Goal: Task Accomplishment & Management: Use online tool/utility

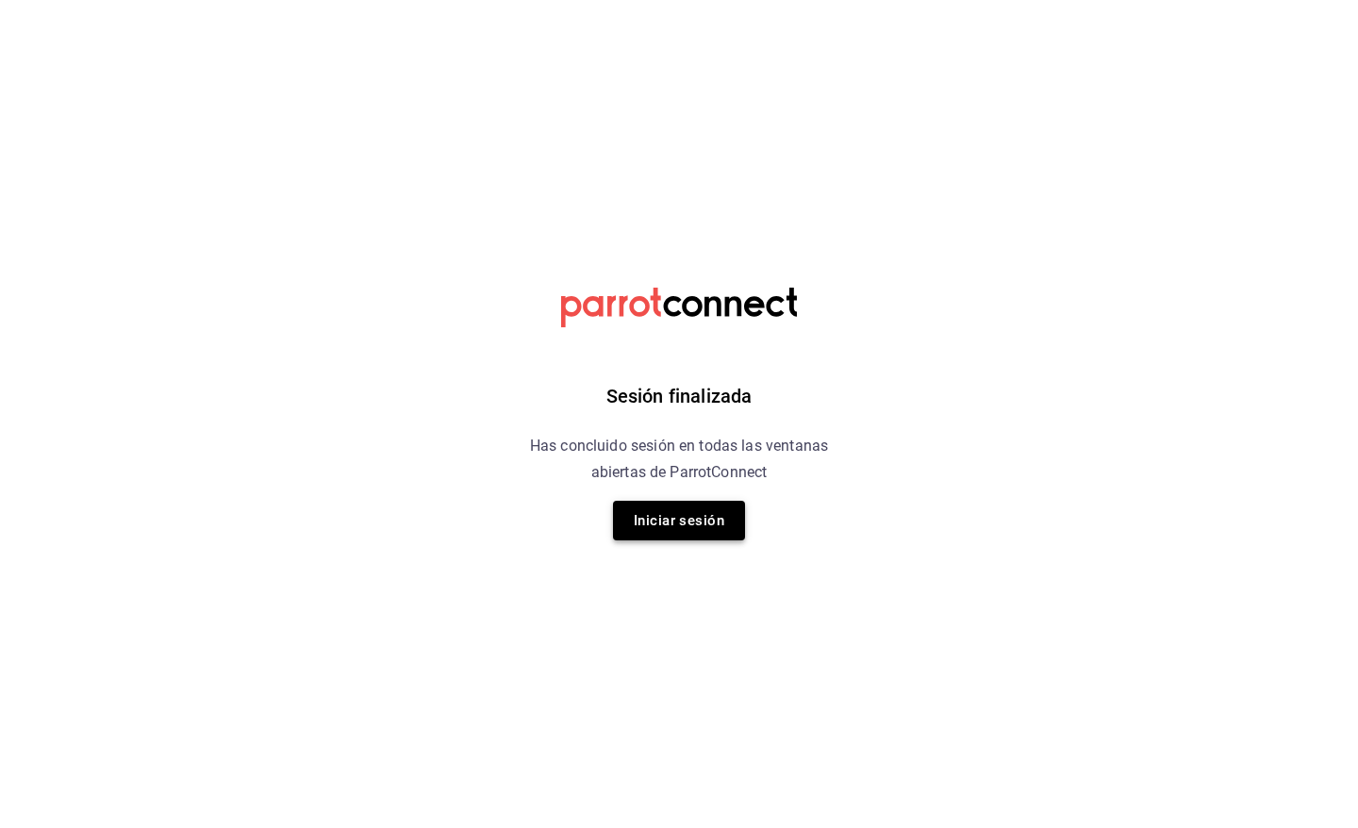
click at [710, 516] on button "Iniciar sesión" at bounding box center [679, 521] width 132 height 40
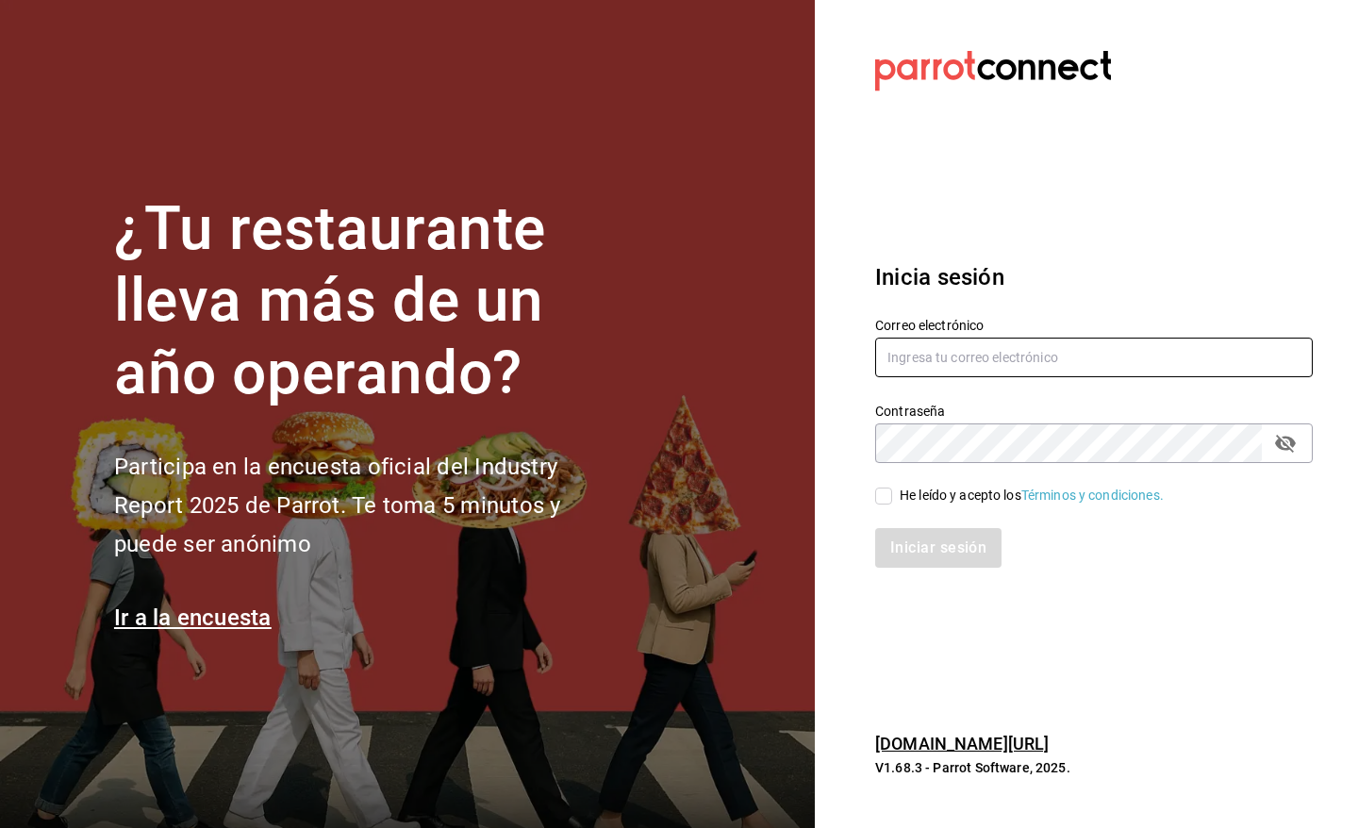
type input "[EMAIL_ADDRESS][DOMAIN_NAME]"
click at [1005, 352] on input "[EMAIL_ADDRESS][DOMAIN_NAME]" at bounding box center [1094, 358] width 438 height 40
click at [888, 497] on input "He leído y acepto los Términos y condiciones." at bounding box center [883, 496] width 17 height 17
checkbox input "true"
click at [901, 549] on button "Iniciar sesión" at bounding box center [939, 548] width 128 height 40
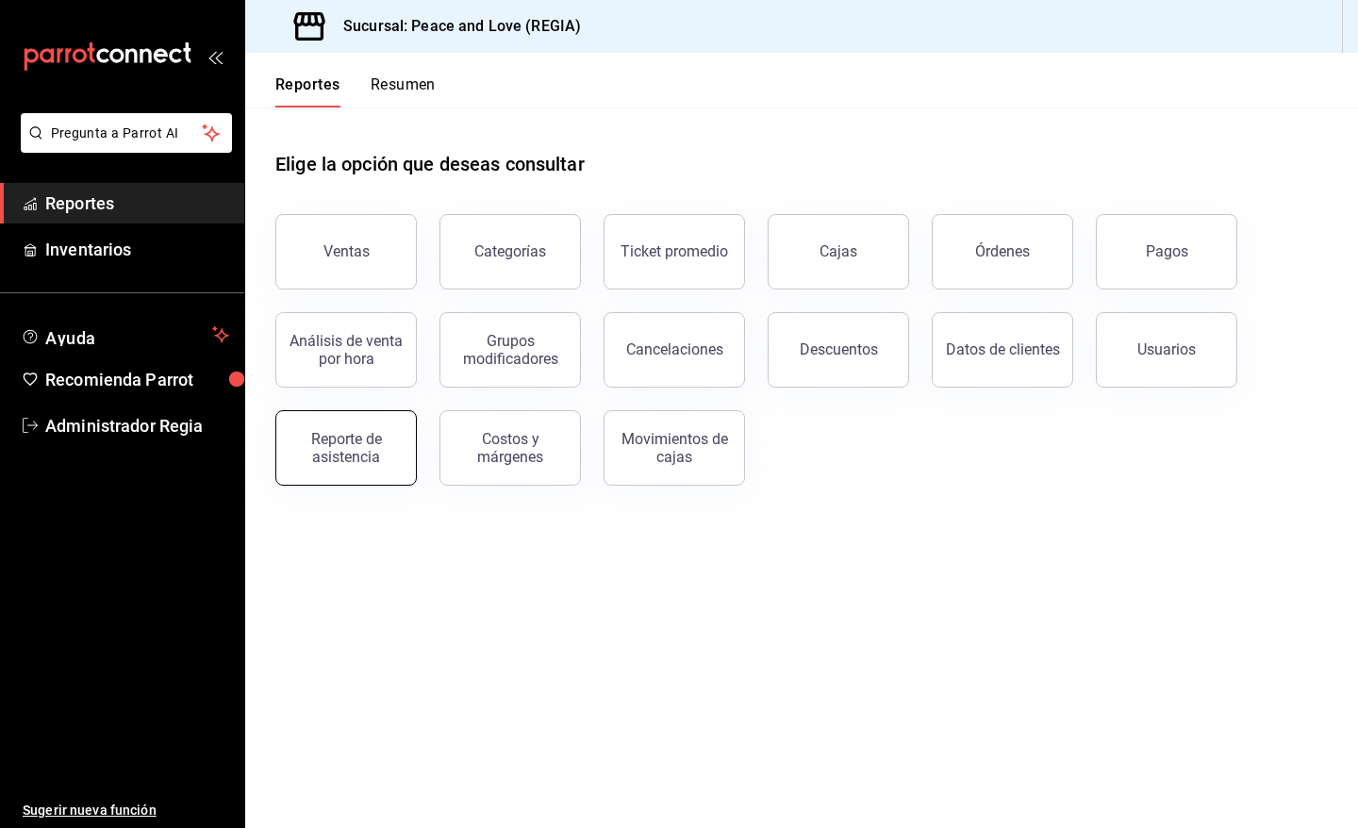
click at [380, 422] on button "Reporte de asistencia" at bounding box center [345, 447] width 141 height 75
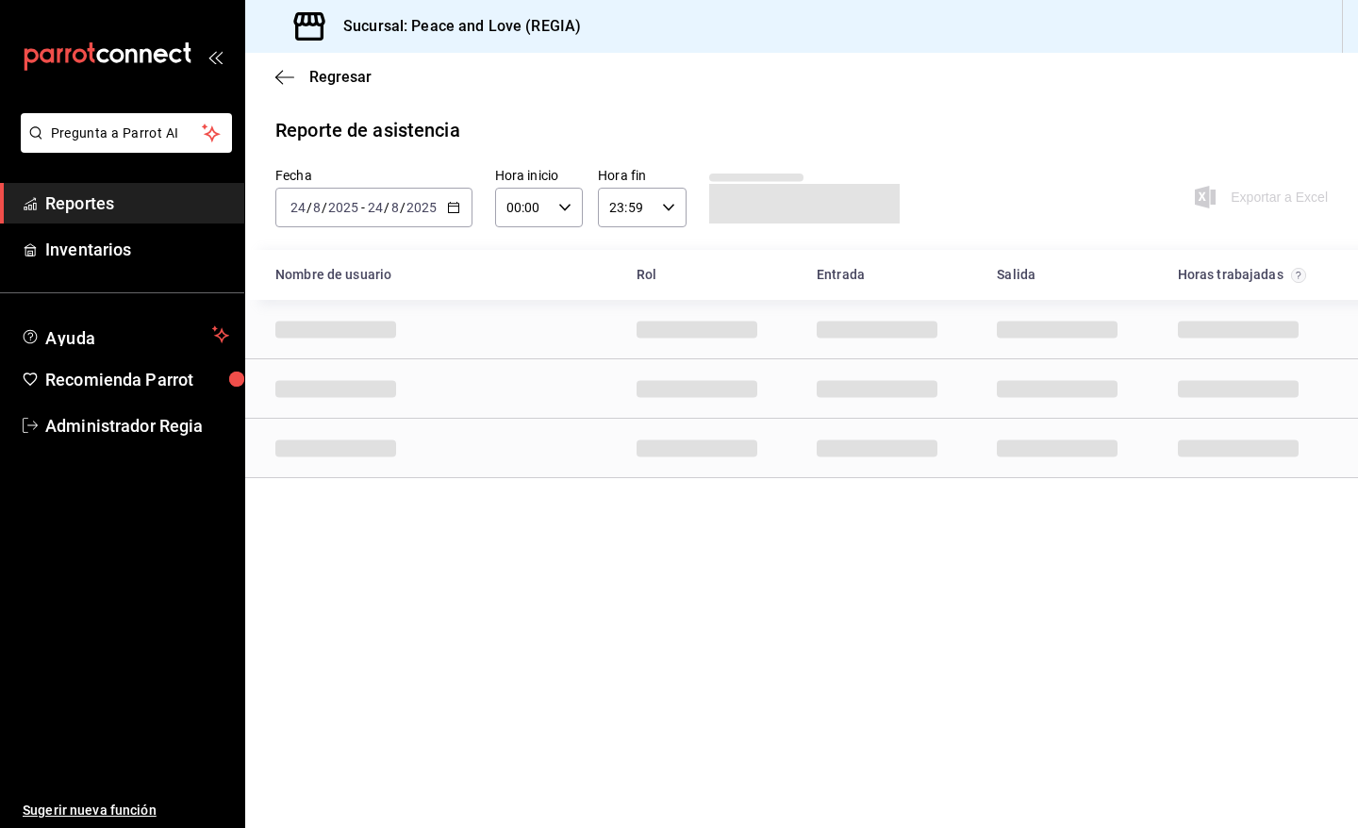
click at [462, 205] on div "2025-08-24 24 / 8 / 2025 - 2025-08-24 24 / 8 / 2025" at bounding box center [373, 208] width 197 height 40
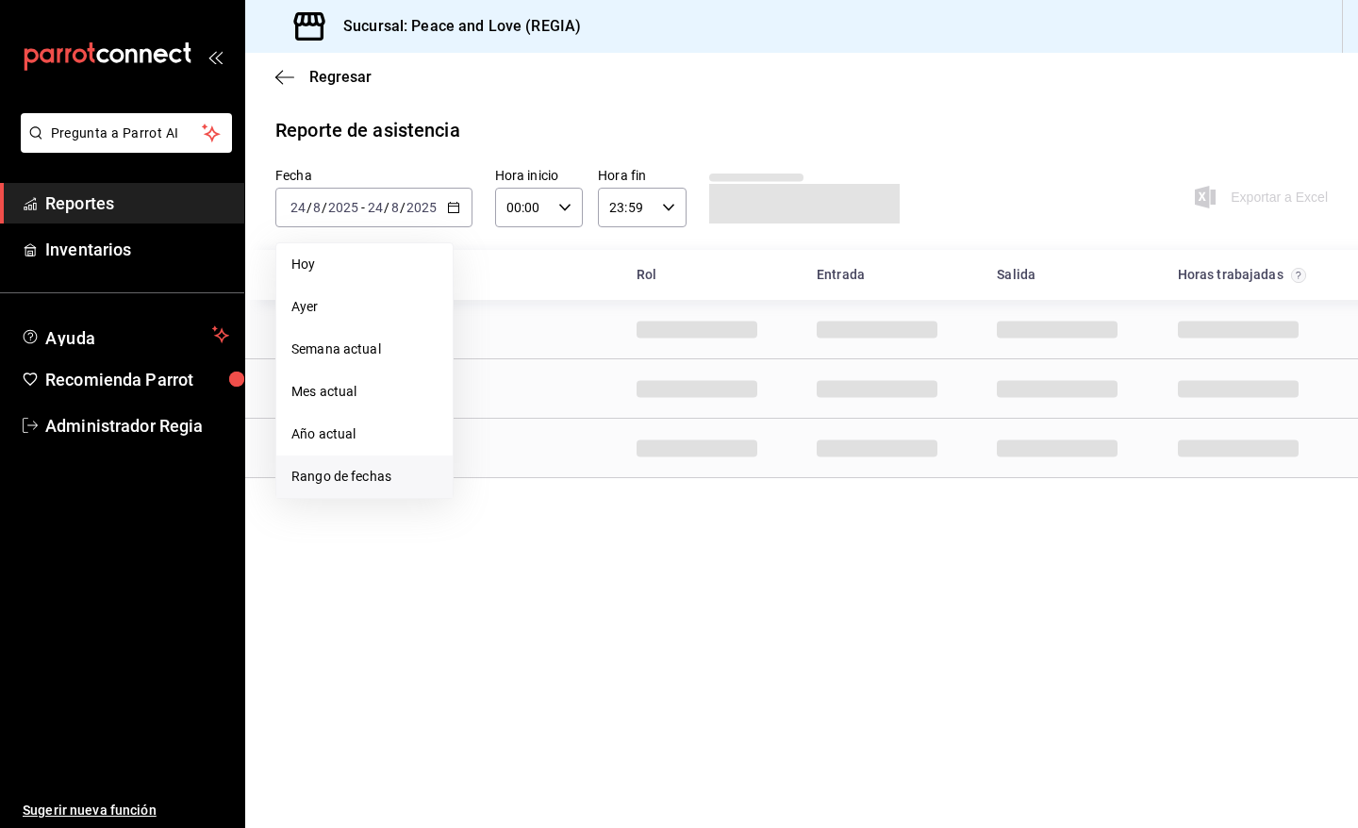
click at [341, 472] on span "Rango de fechas" at bounding box center [364, 477] width 146 height 20
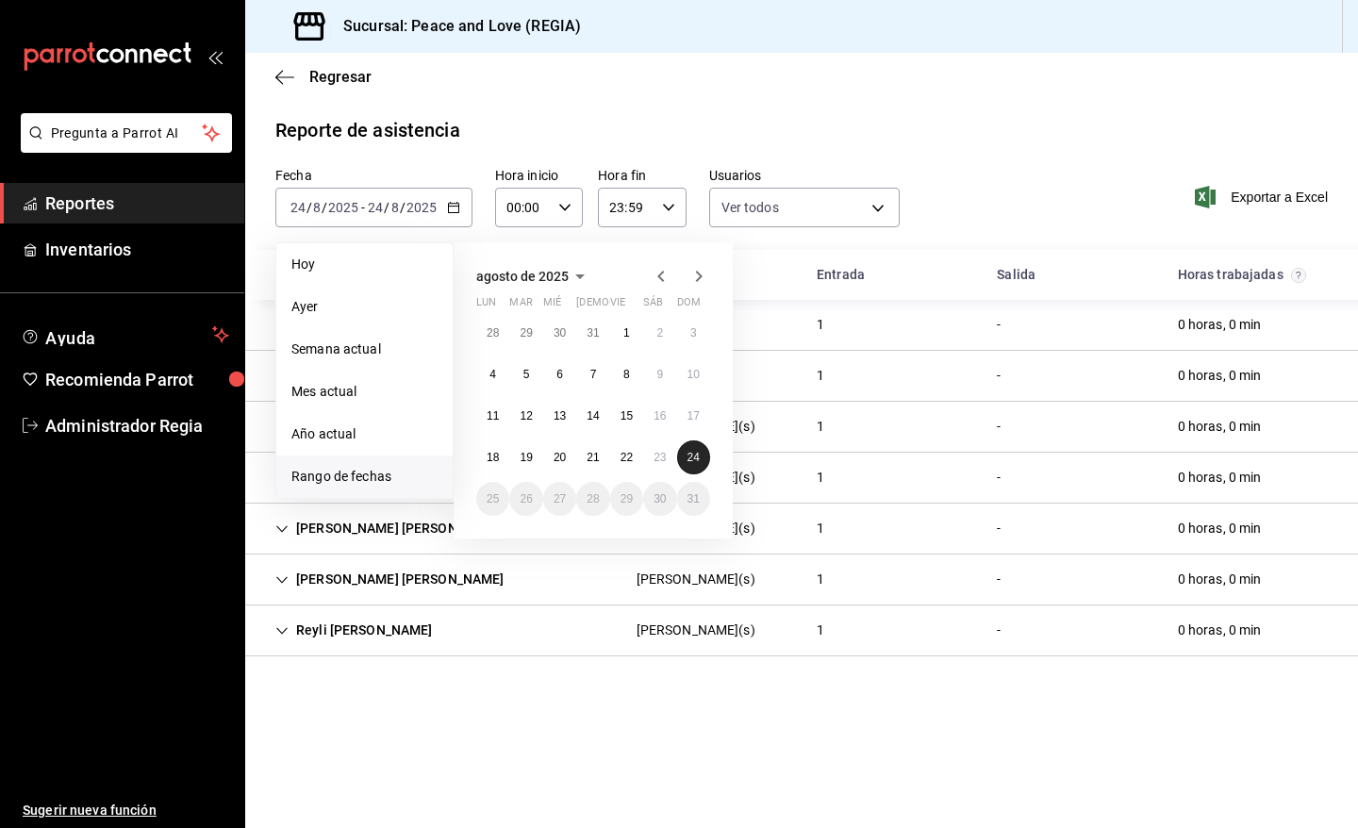
click at [700, 458] on abbr "24" at bounding box center [694, 457] width 12 height 13
click at [496, 458] on abbr "18" at bounding box center [493, 457] width 12 height 13
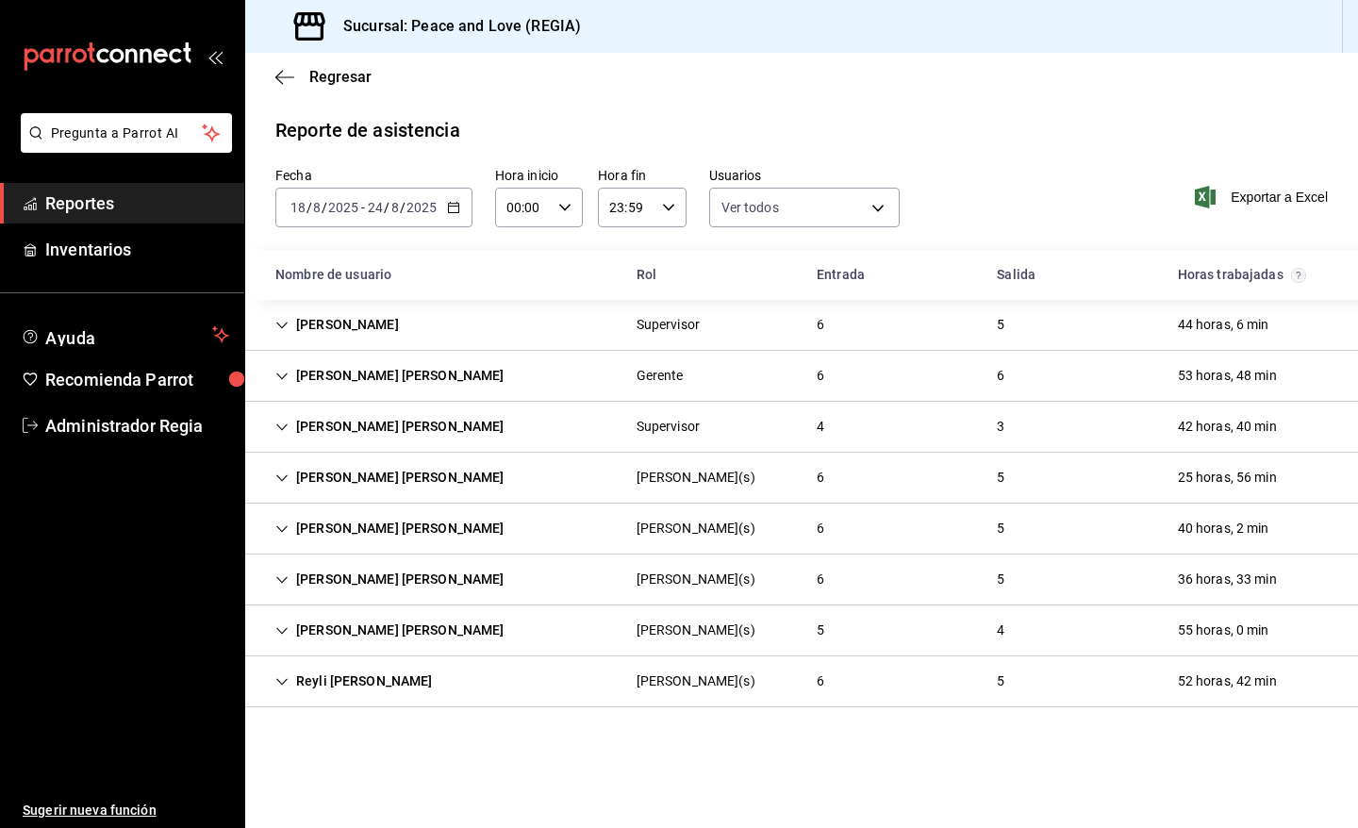
click at [993, 319] on div "5" at bounding box center [1001, 325] width 38 height 35
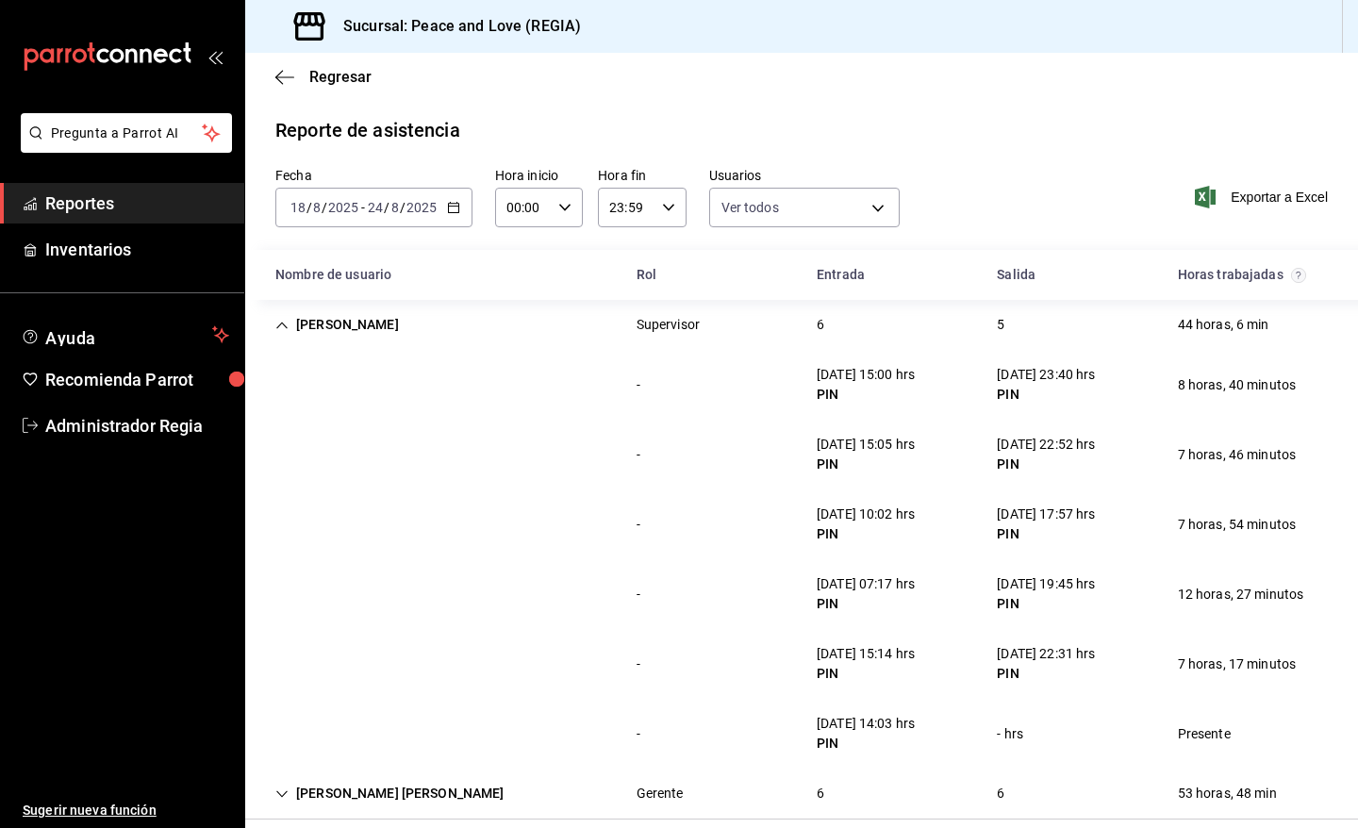
click at [805, 331] on div "6" at bounding box center [821, 325] width 38 height 35
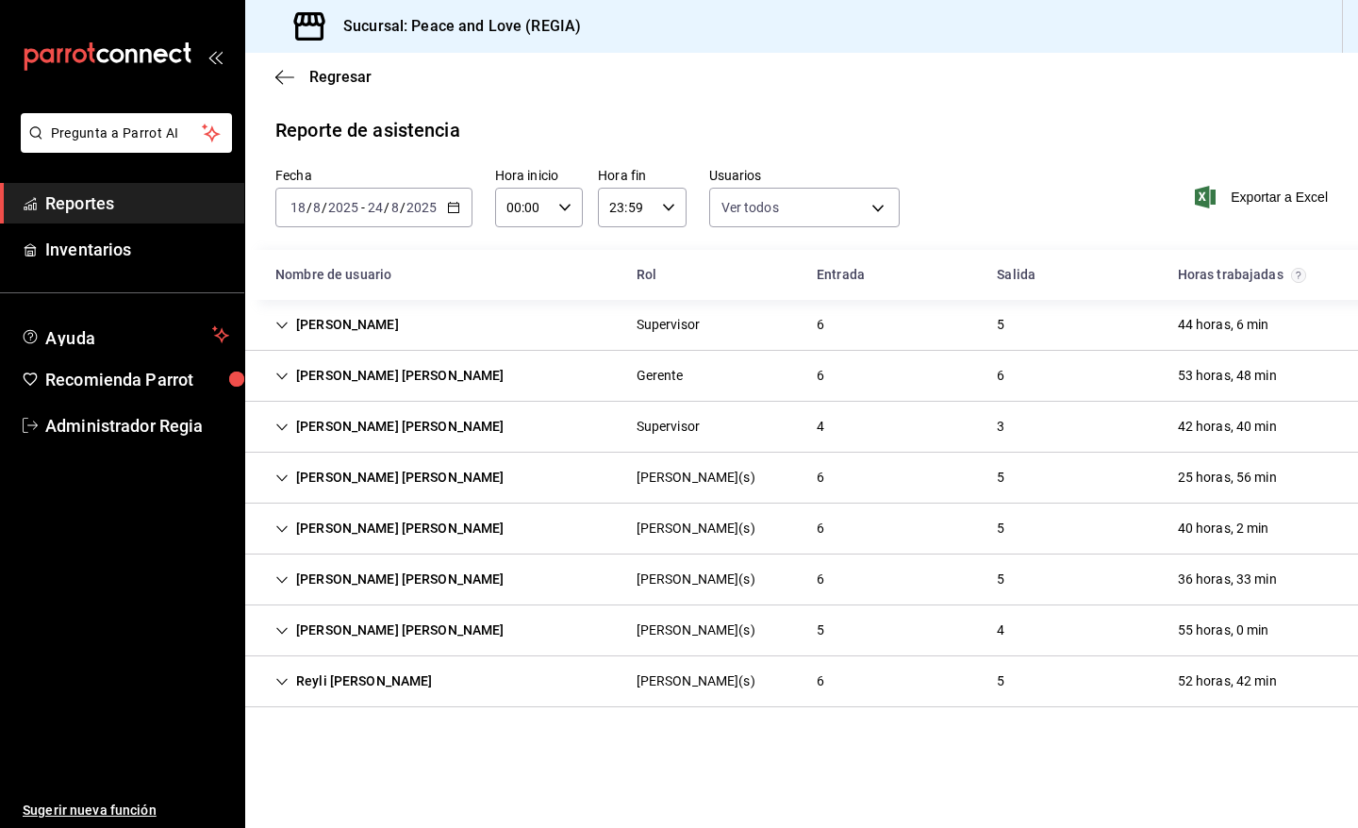
click at [805, 331] on div "6" at bounding box center [821, 325] width 38 height 35
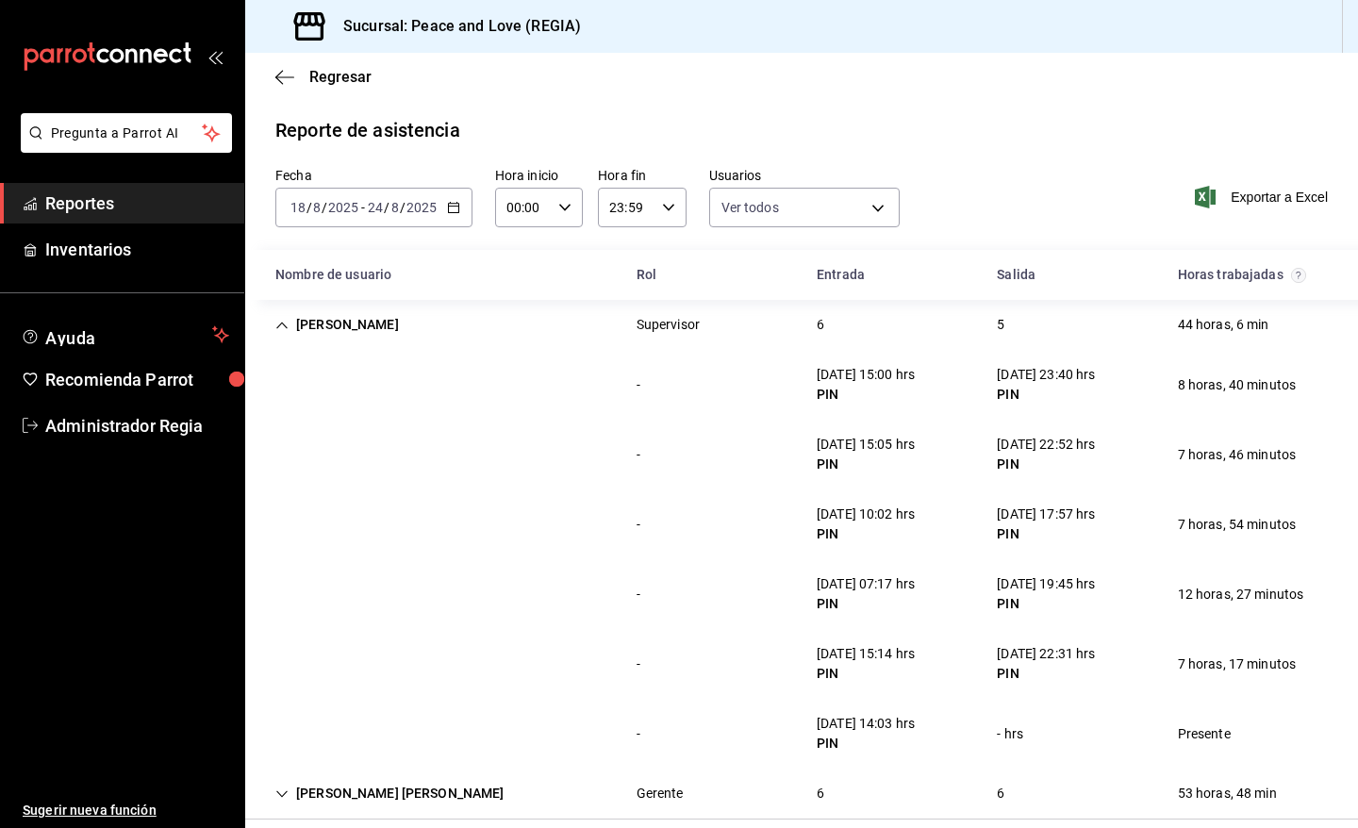
click at [805, 331] on div "6" at bounding box center [821, 325] width 38 height 35
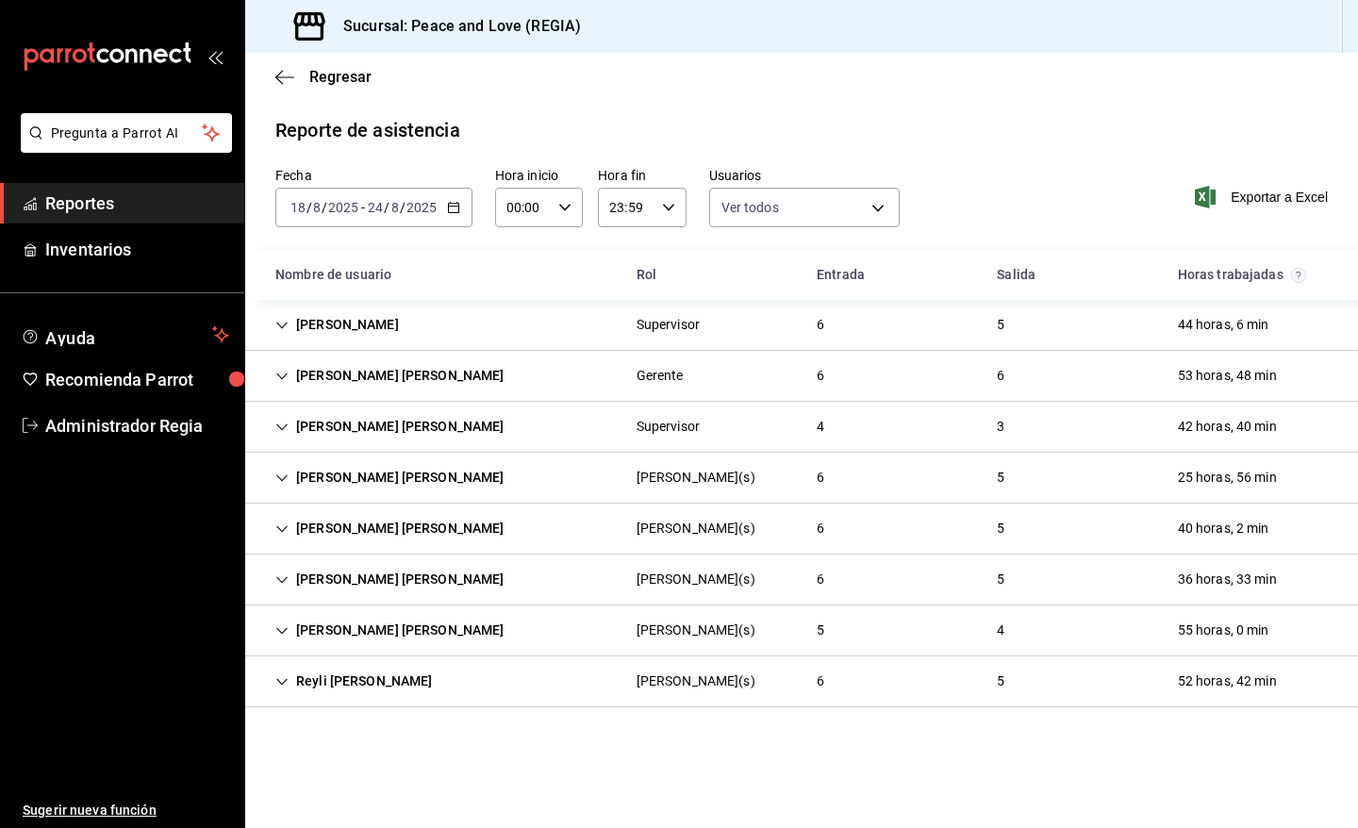
click at [673, 423] on div "Supervisor" at bounding box center [668, 427] width 63 height 20
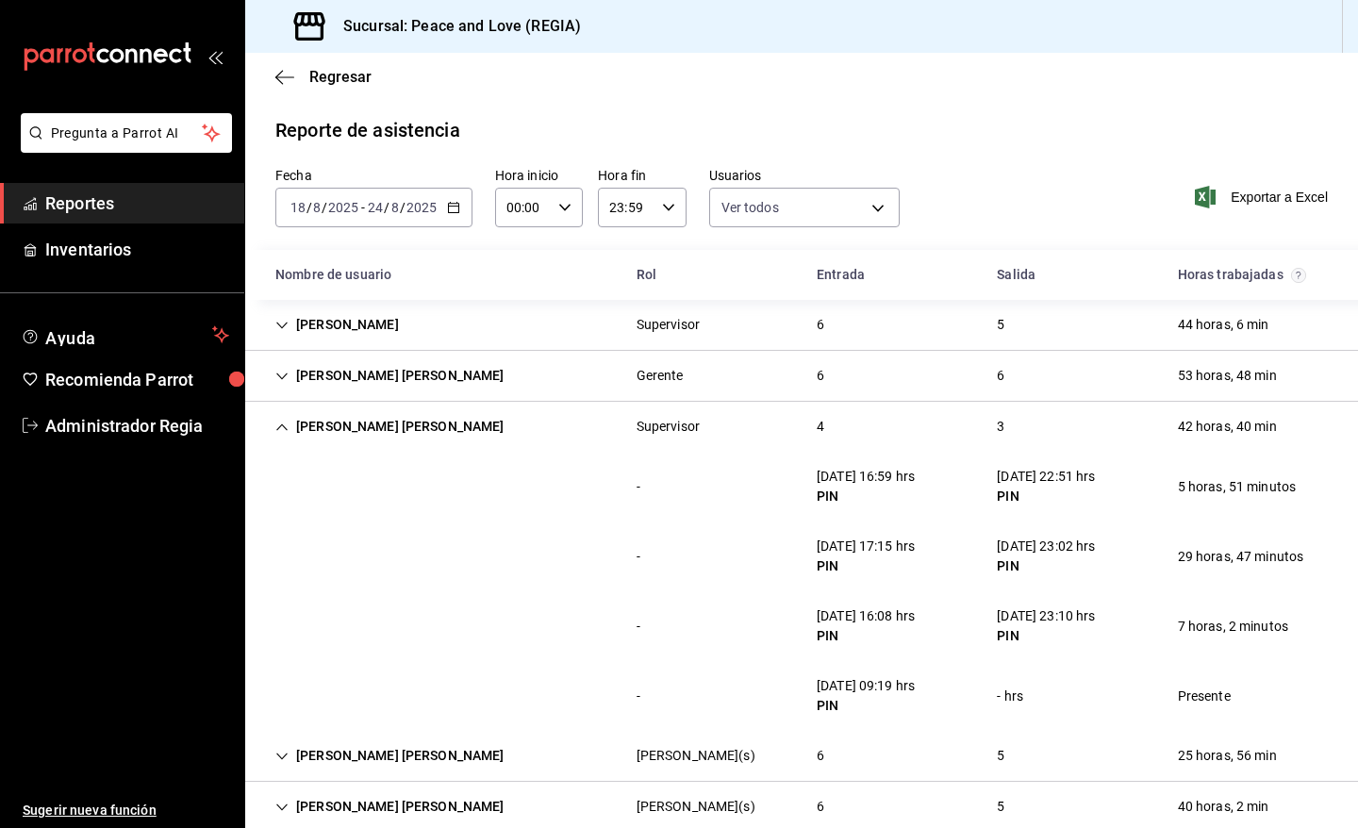
click at [677, 420] on div "Supervisor" at bounding box center [668, 427] width 63 height 20
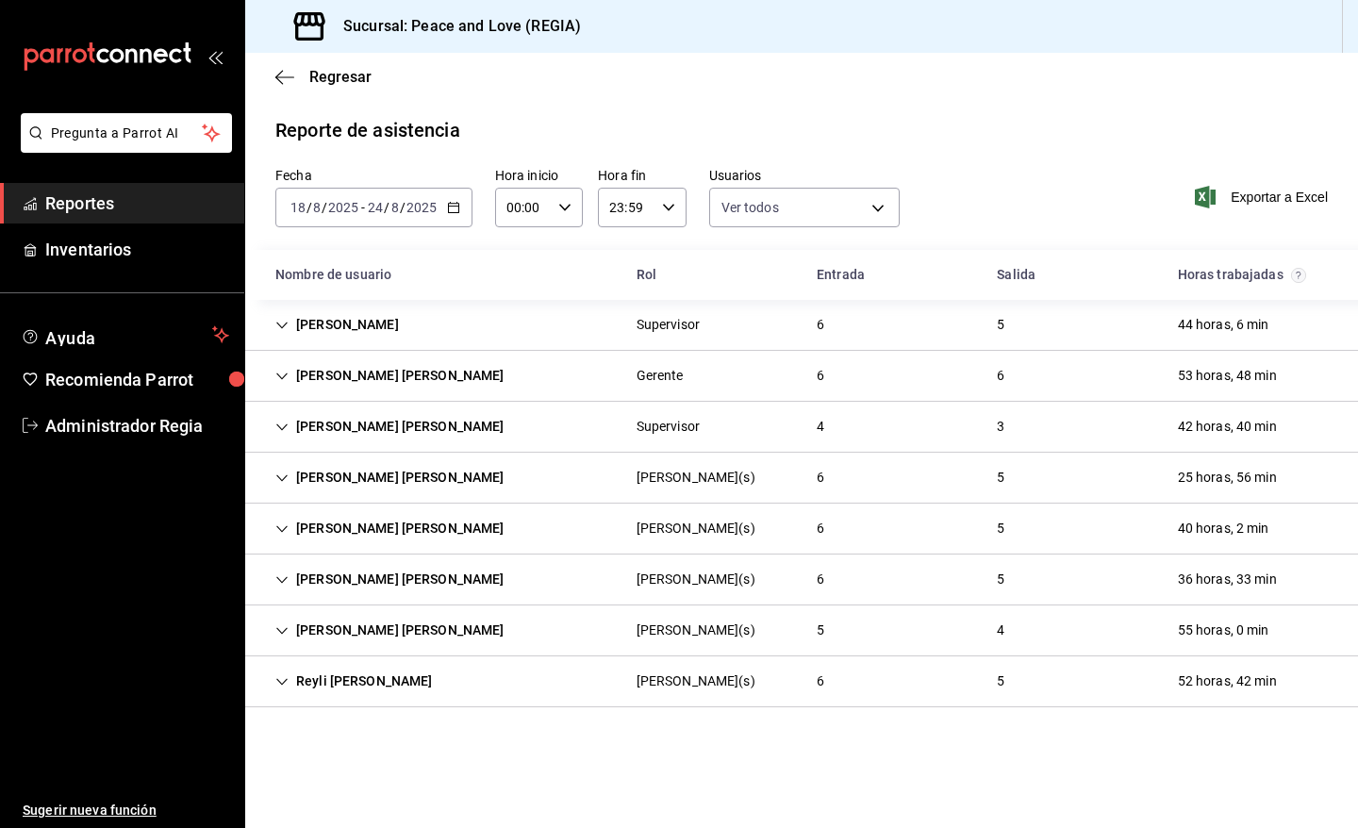
click at [741, 587] on div "Alexis Salomón Gómez Robles Cajero(s) 6 5 36 horas, 33 min" at bounding box center [801, 580] width 1113 height 51
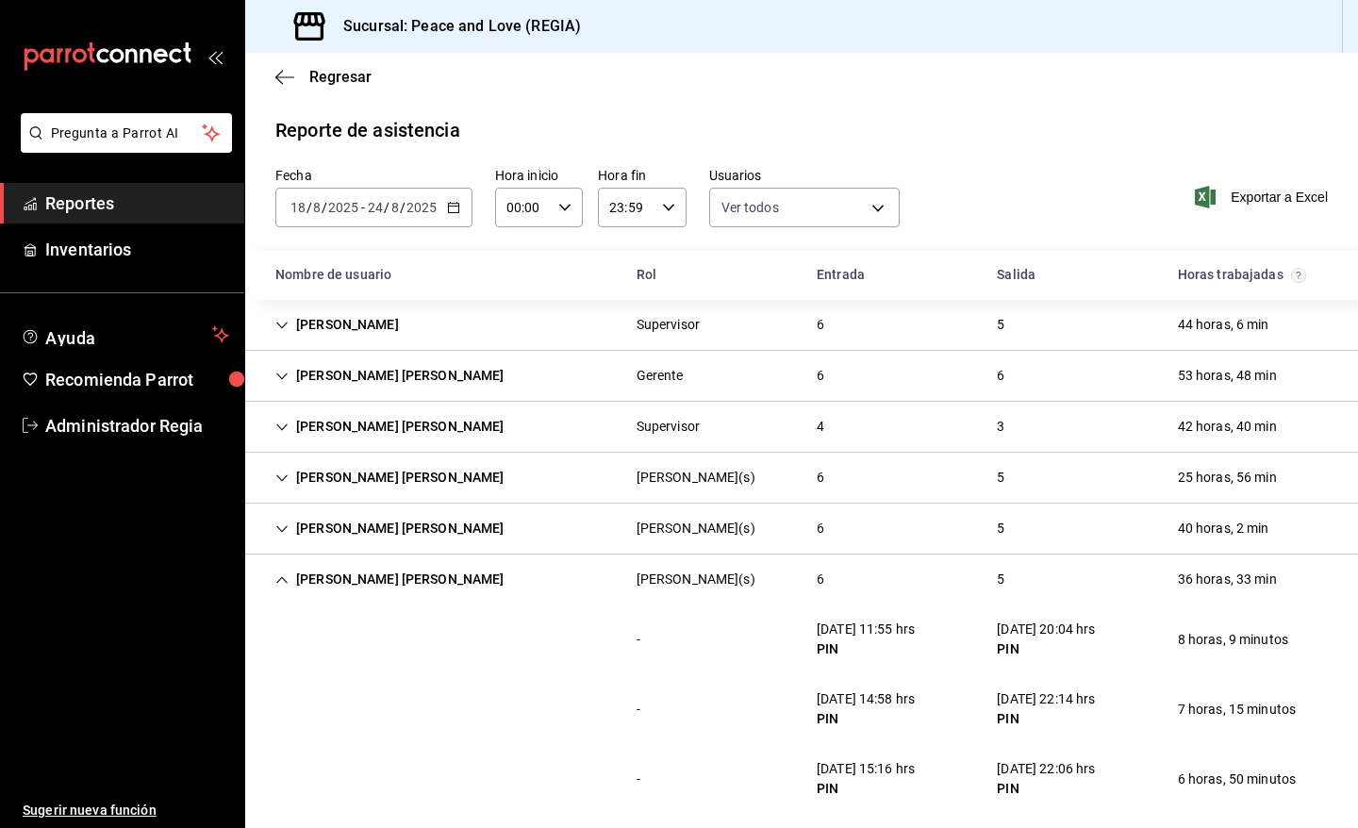
click at [741, 587] on div "Alexis Salomón Gómez Robles Cajero(s) 6 5 36 horas, 33 min" at bounding box center [801, 580] width 1113 height 50
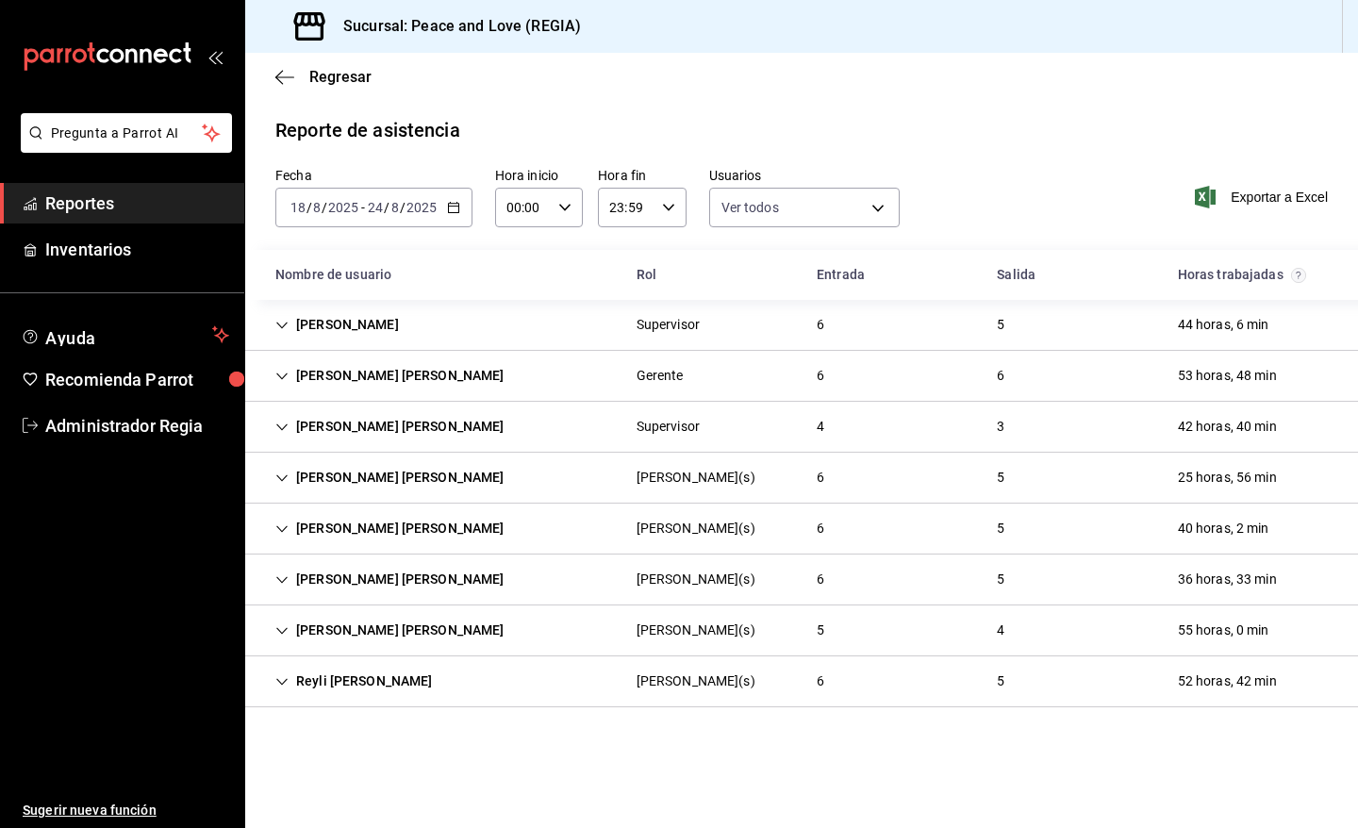
click at [752, 582] on div "Alexis Salomón Gómez Robles Cajero(s) 6 5 36 horas, 33 min" at bounding box center [801, 580] width 1113 height 51
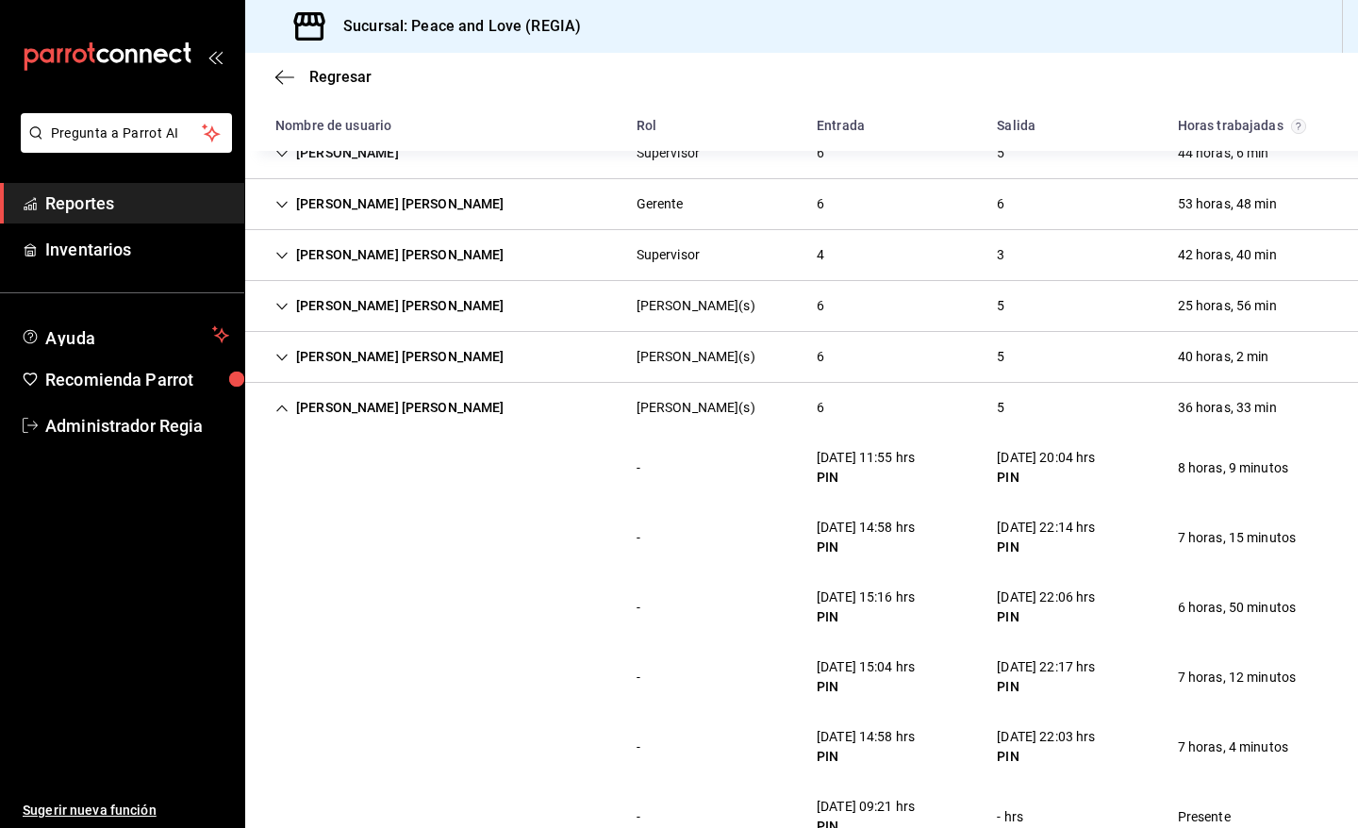
scroll to position [134, 0]
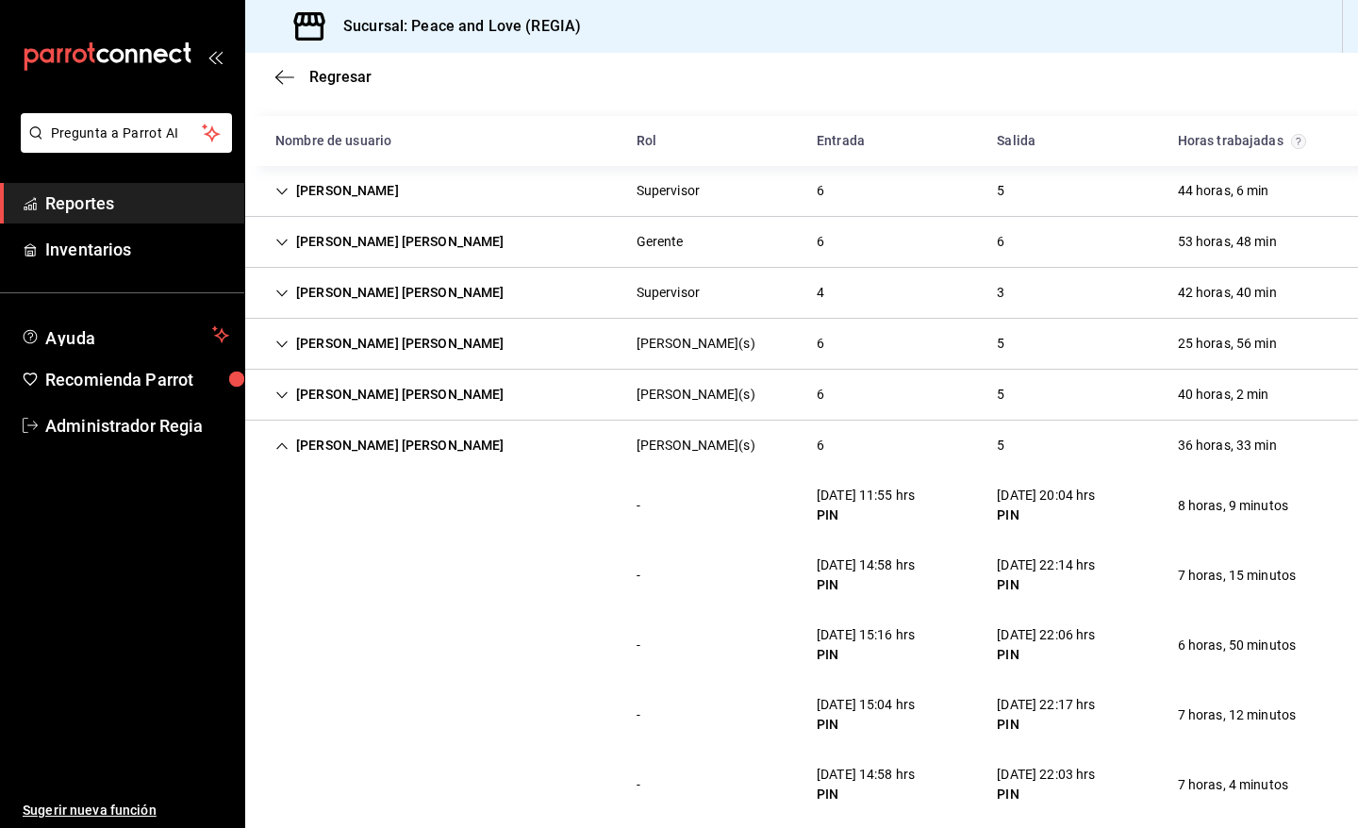
click at [446, 449] on div "Alexis Salomón Gómez Robles" at bounding box center [389, 445] width 259 height 35
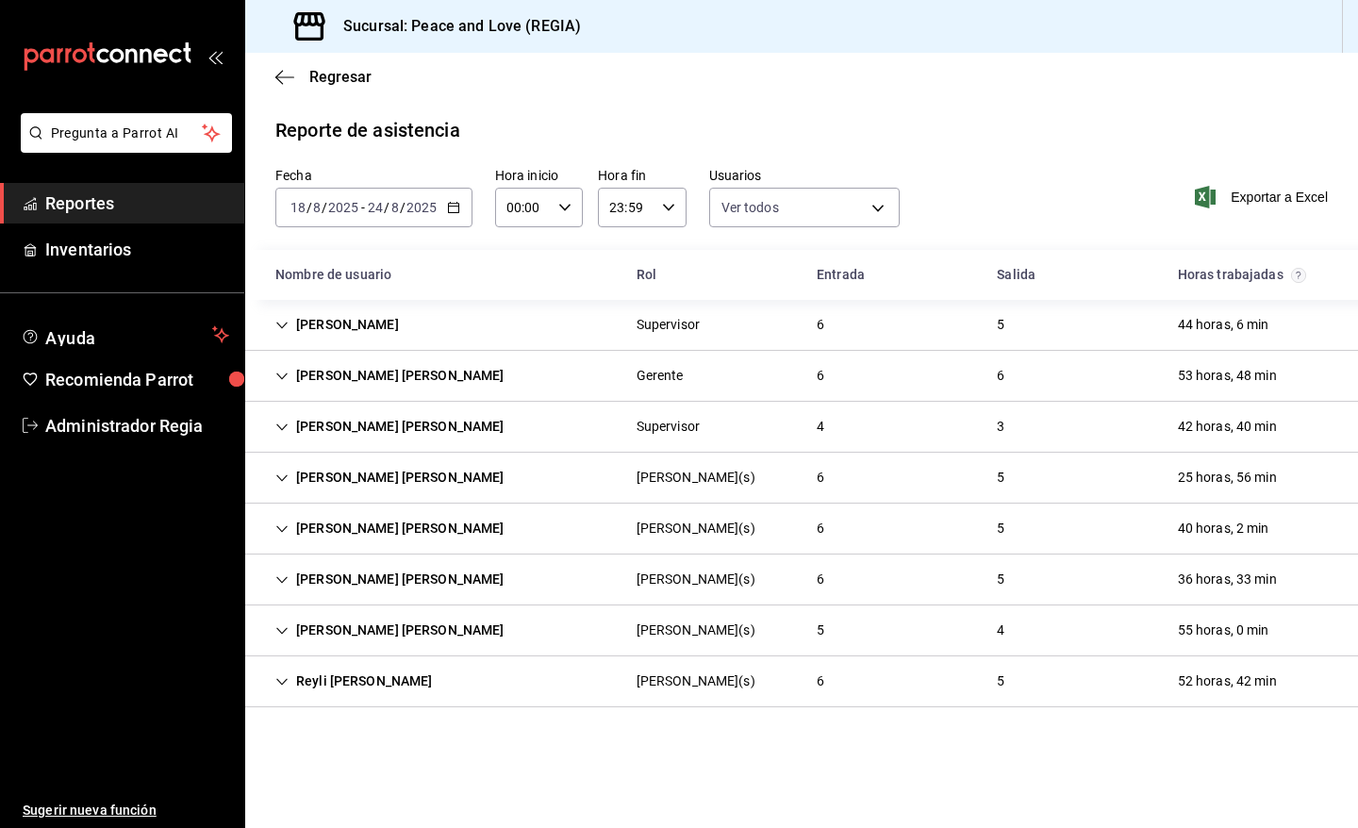
scroll to position [0, 0]
click at [723, 406] on div "Diana Camila Rodríguez Campillo Supervisor 4 3 42 horas, 40 min" at bounding box center [801, 427] width 1113 height 51
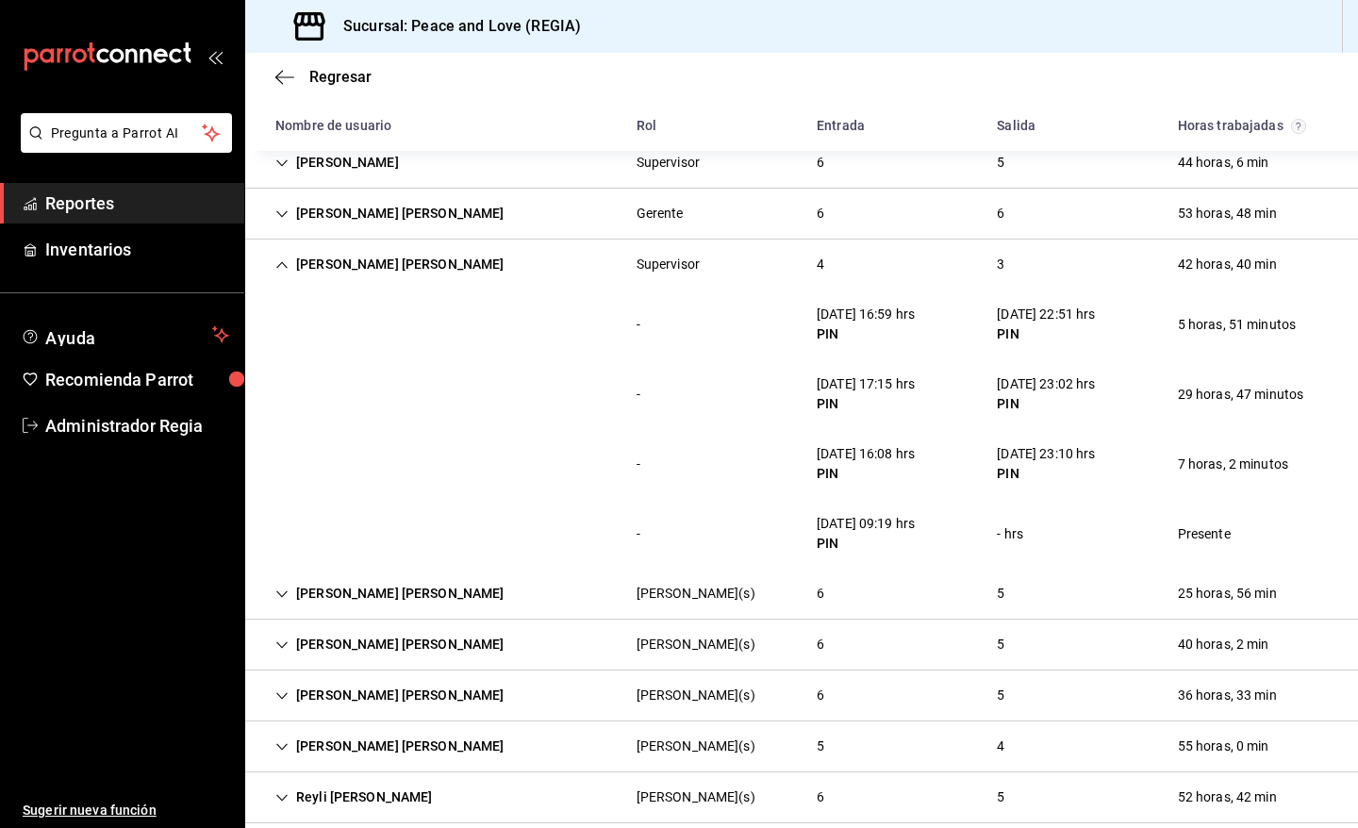
scroll to position [187, 0]
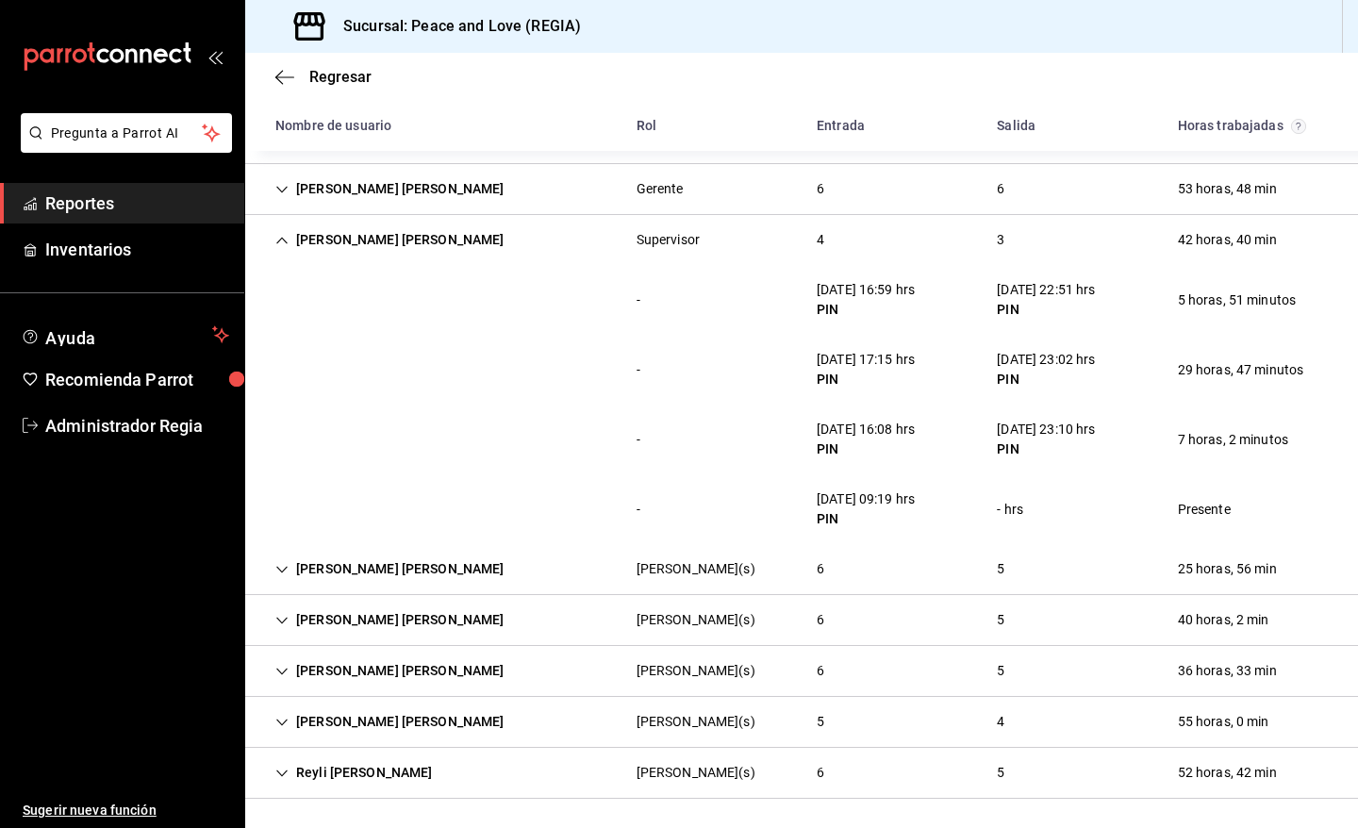
click at [449, 232] on div "Diana Camila Rodríguez Campillo" at bounding box center [389, 240] width 259 height 35
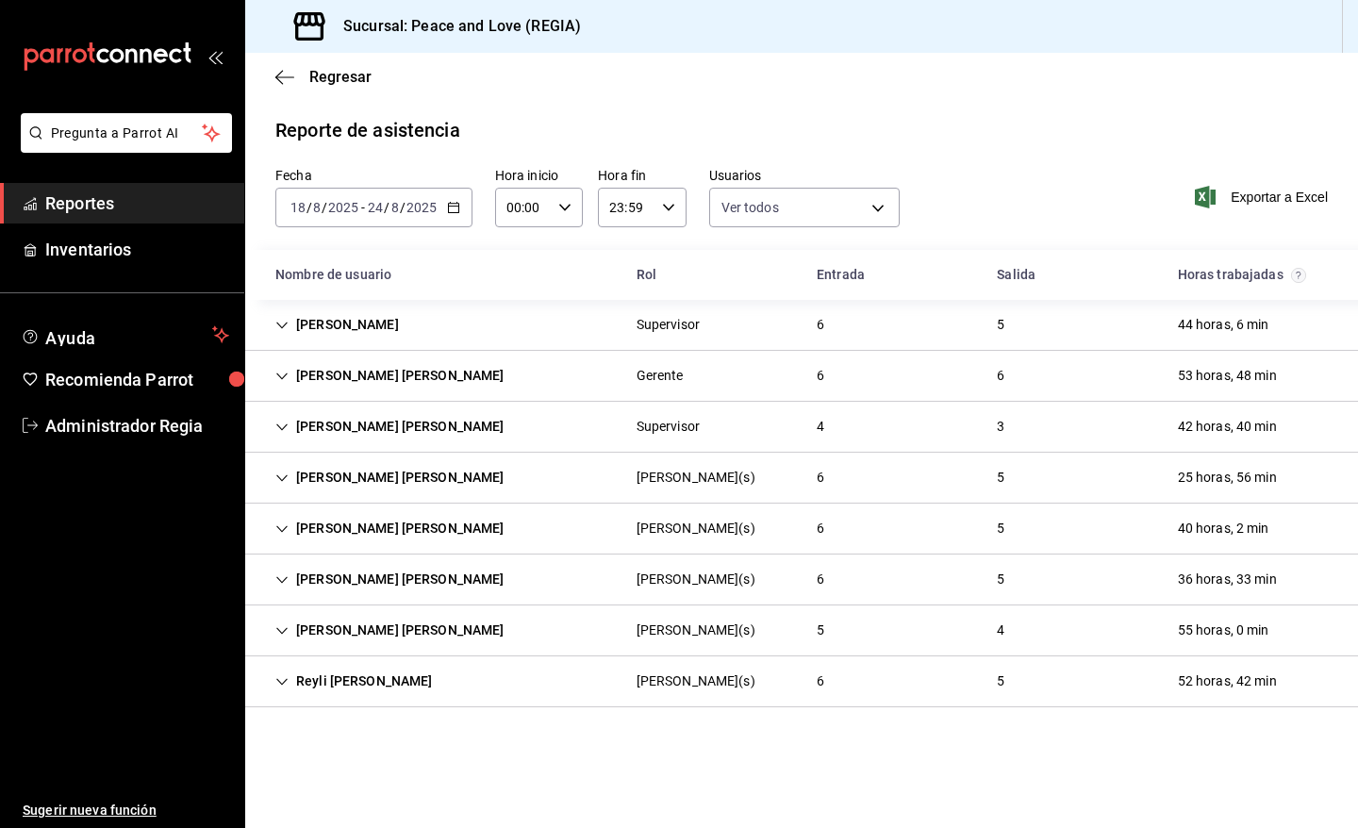
scroll to position [0, 0]
click at [830, 693] on div "6" at bounding box center [821, 681] width 38 height 35
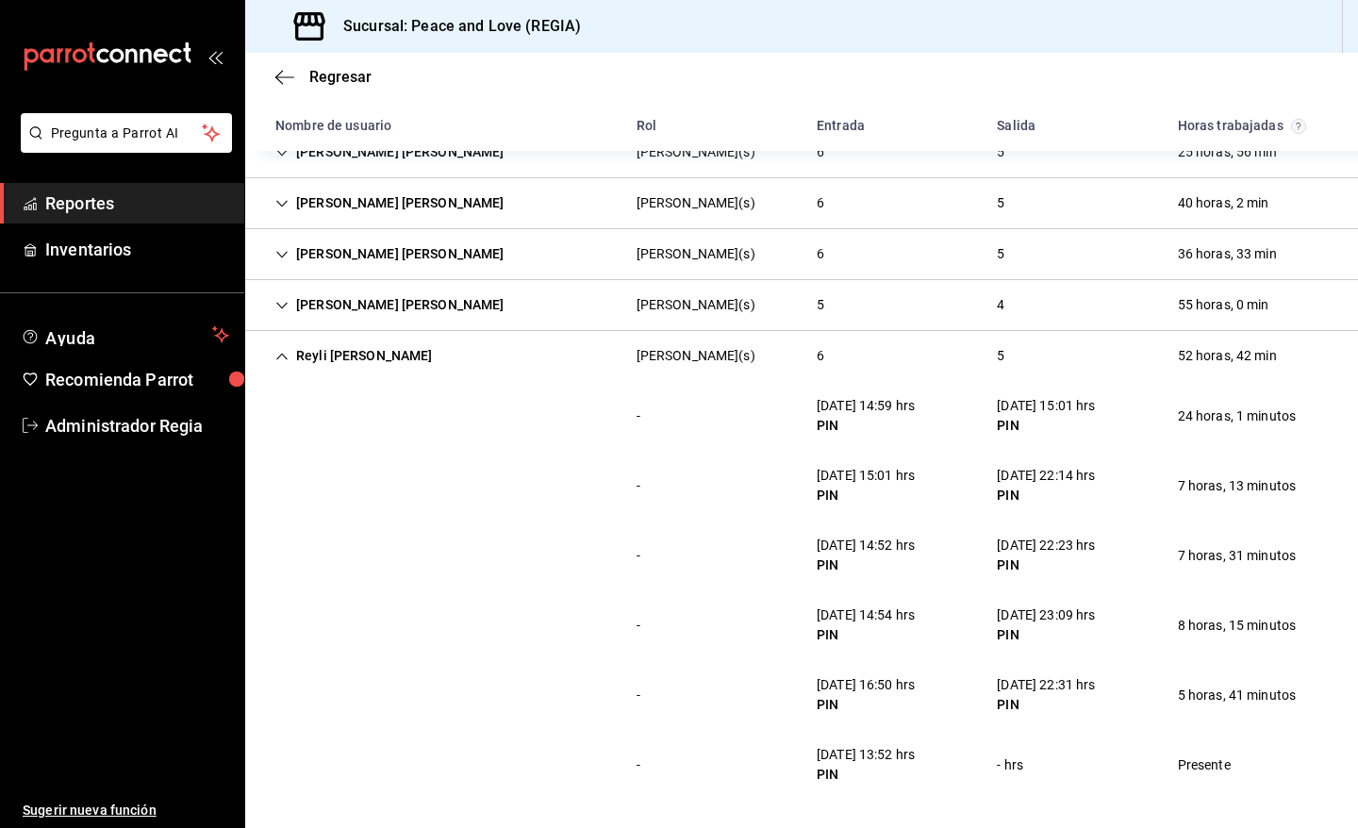
scroll to position [327, 0]
click at [511, 355] on div "Reyli Fernando Caldera Gonzalez Cajero(s) 6 5 52 horas, 42 min" at bounding box center [801, 354] width 1113 height 50
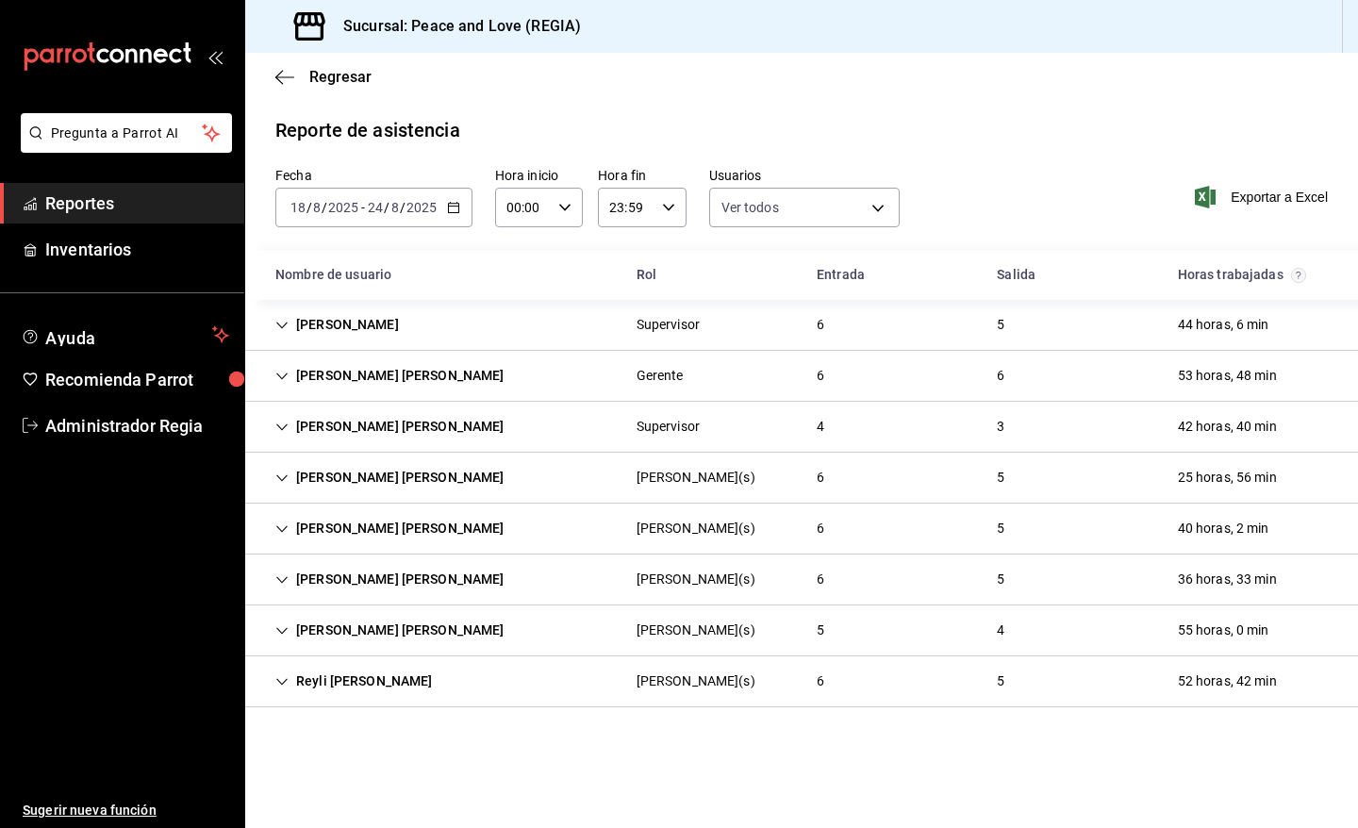
click at [585, 649] on div "Cynthia B Cortes Montiel Cajero(s) 5 4 55 horas, 0 min" at bounding box center [801, 631] width 1113 height 51
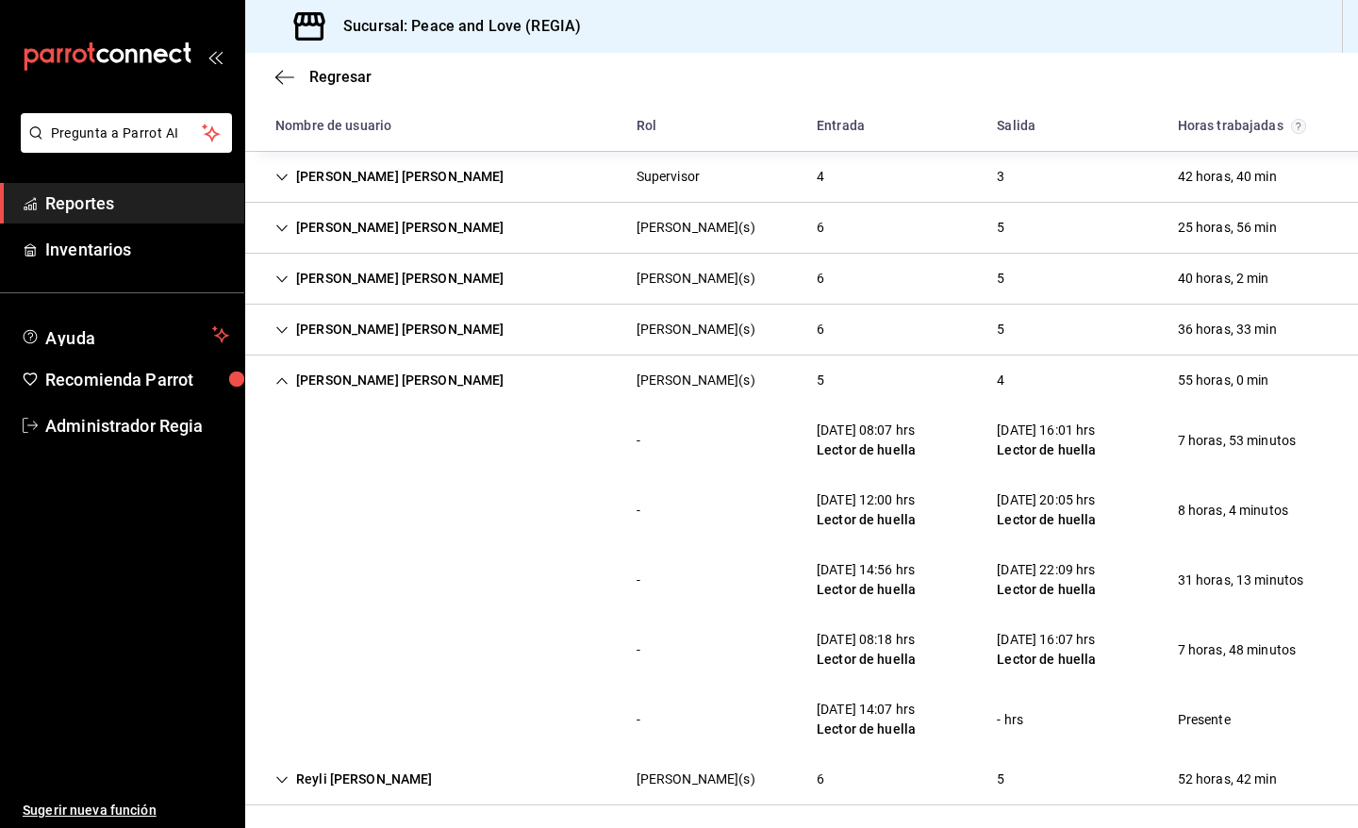
scroll to position [257, 0]
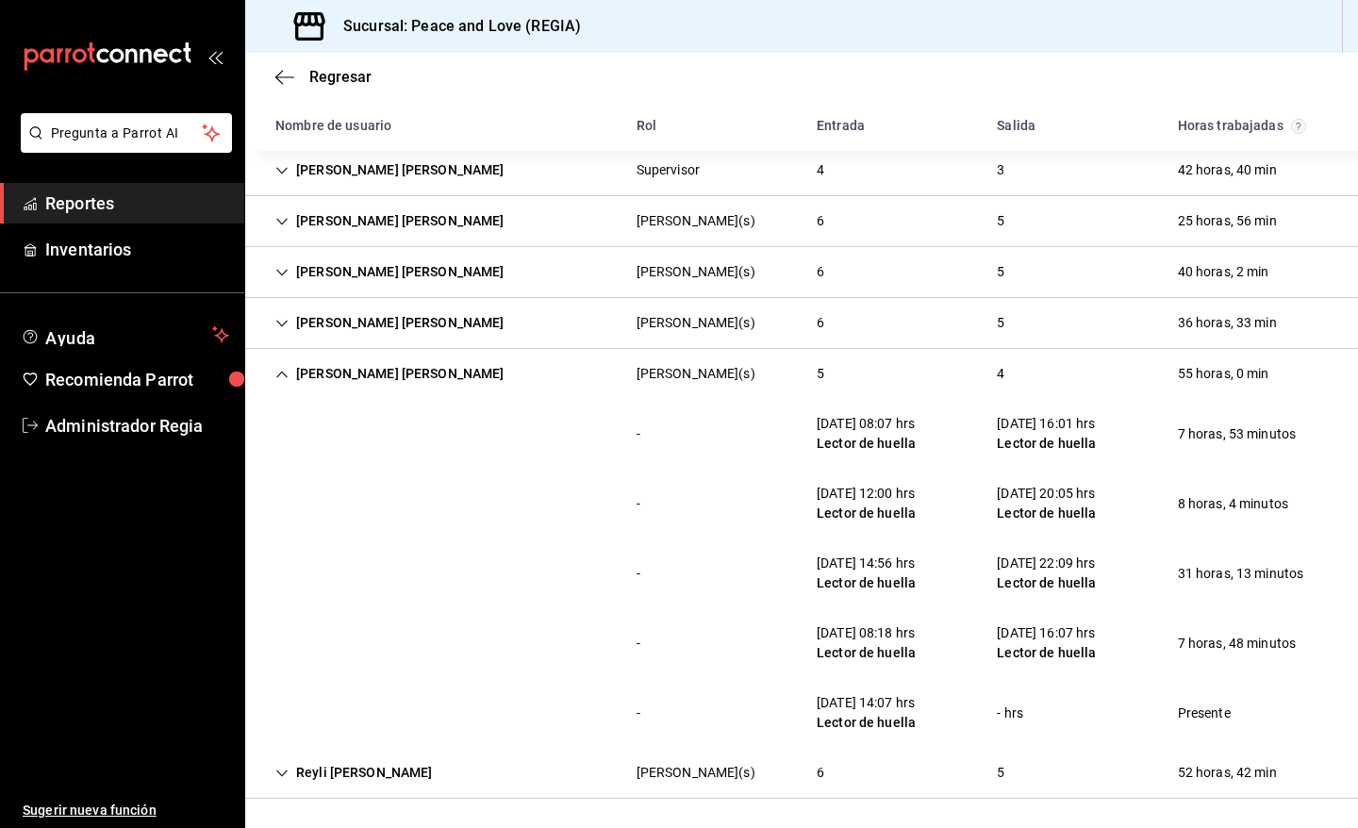
click at [483, 364] on div "Cynthia B Cortes Montiel Cajero(s) 5 4 55 horas, 0 min" at bounding box center [801, 374] width 1113 height 50
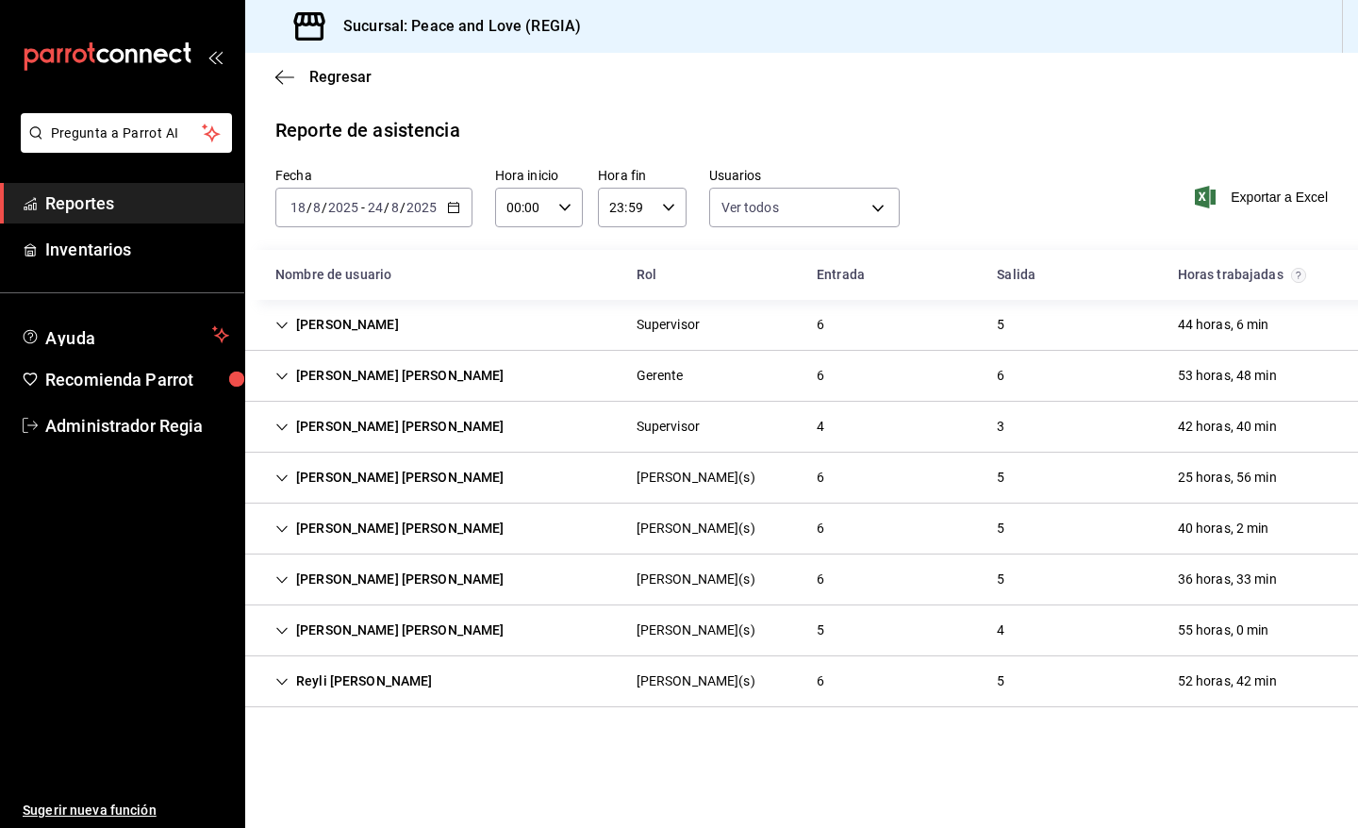
scroll to position [0, 0]
click at [451, 311] on div "Kevin Josue Briones Supervisor 6 5 44 horas, 6 min" at bounding box center [801, 325] width 1113 height 51
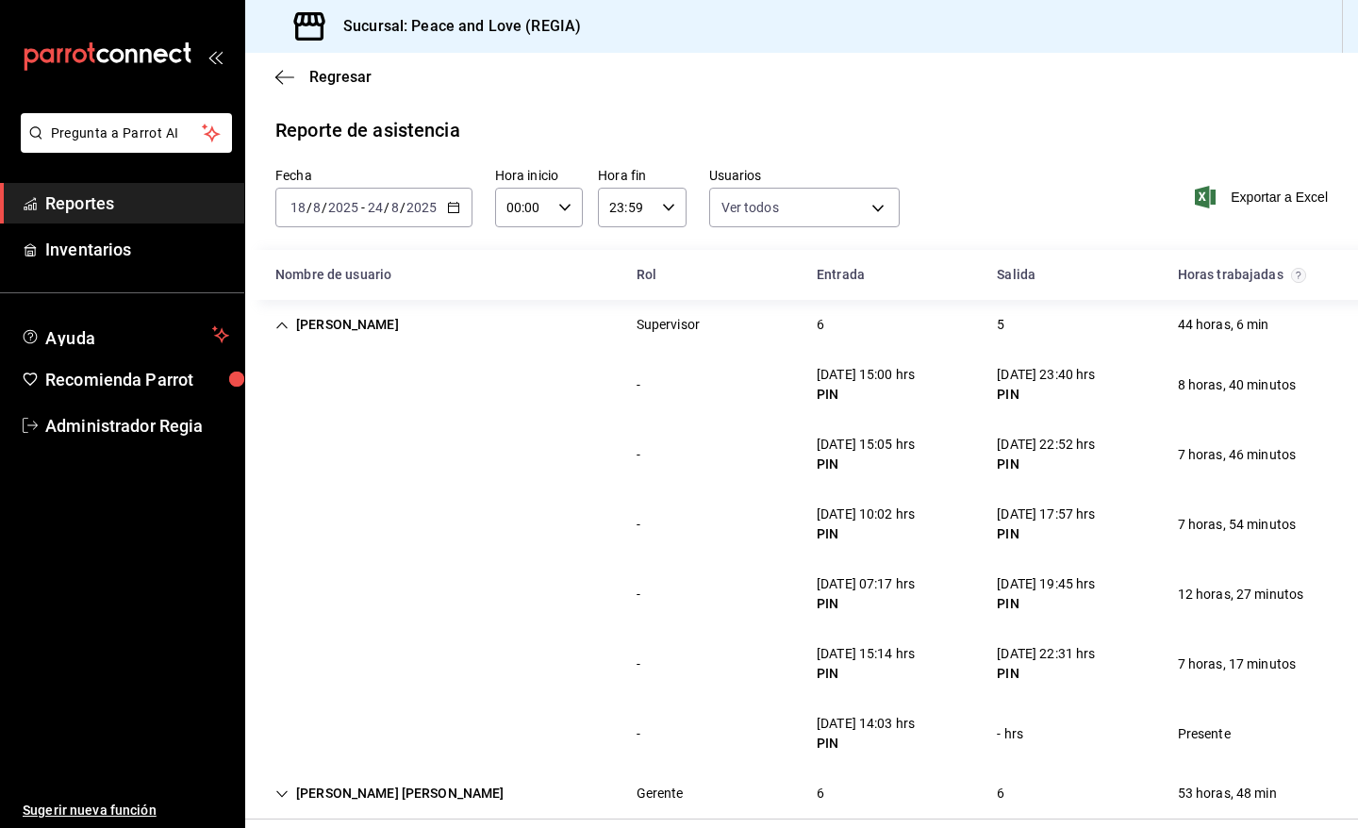
click at [443, 336] on div "Kevin Josue Briones Supervisor 6 5 44 horas, 6 min" at bounding box center [801, 325] width 1113 height 50
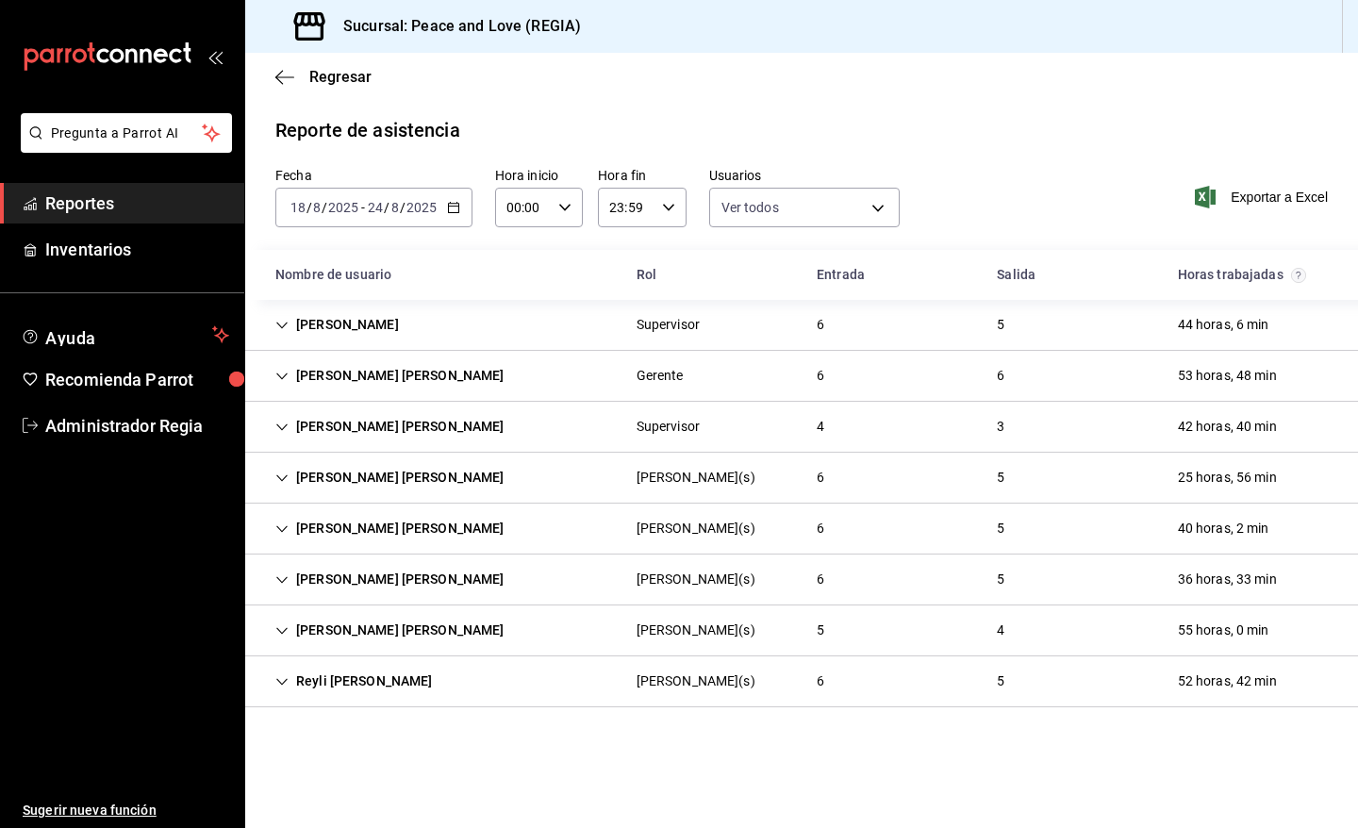
click at [423, 415] on div "Diana Camila Rodríguez Campillo" at bounding box center [389, 426] width 259 height 35
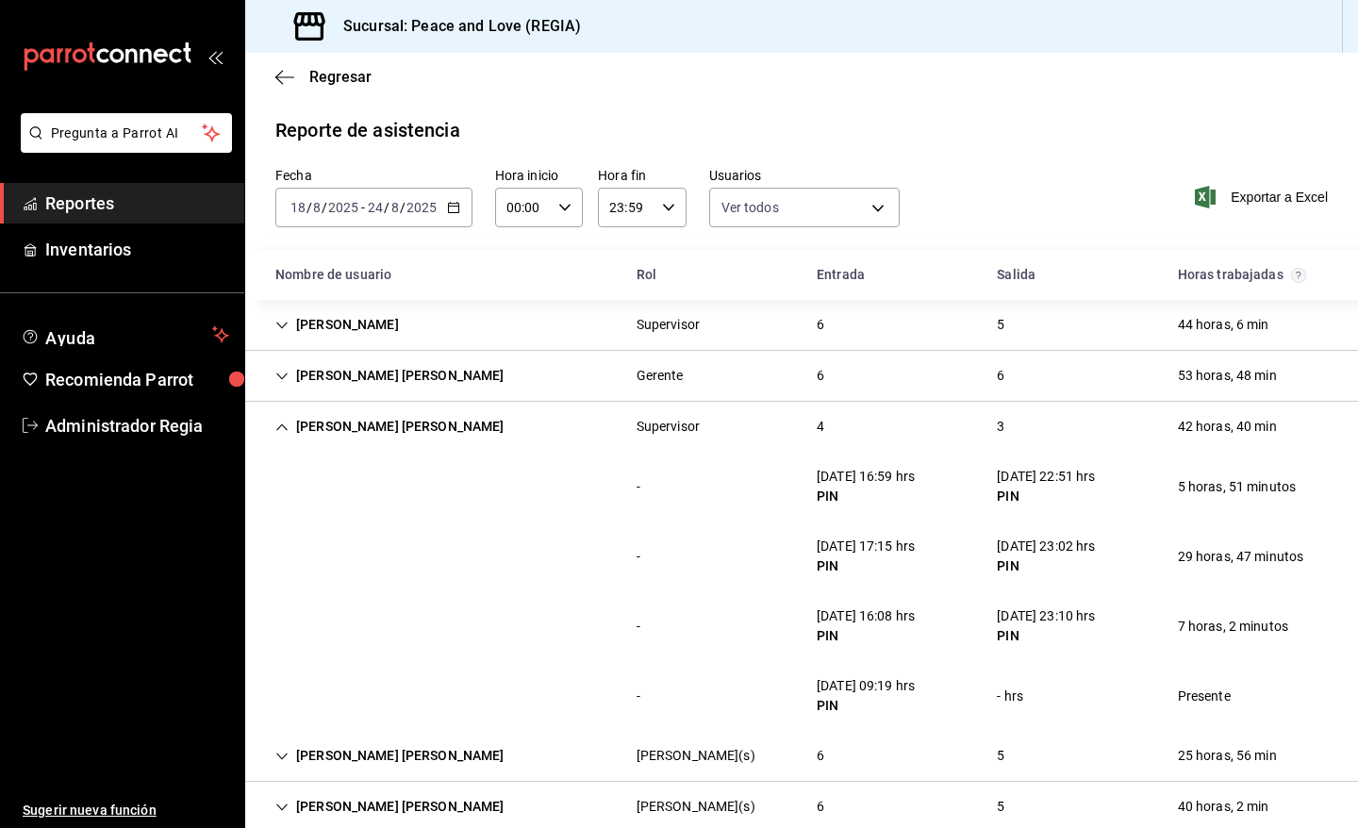
click at [406, 420] on div "Diana Camila Rodríguez Campillo" at bounding box center [389, 426] width 259 height 35
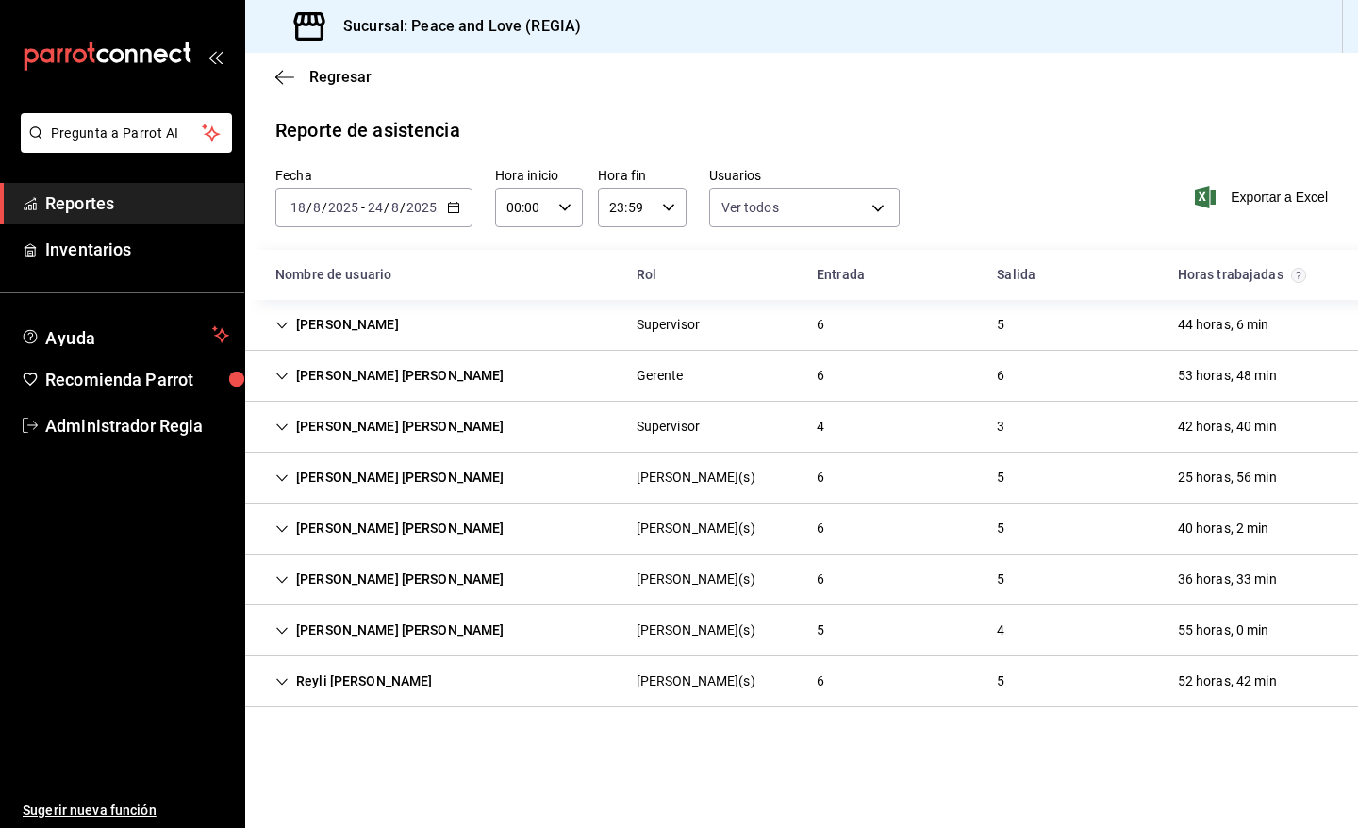
click at [344, 468] on div "Maria Paola Dolores Vázquez" at bounding box center [389, 477] width 259 height 35
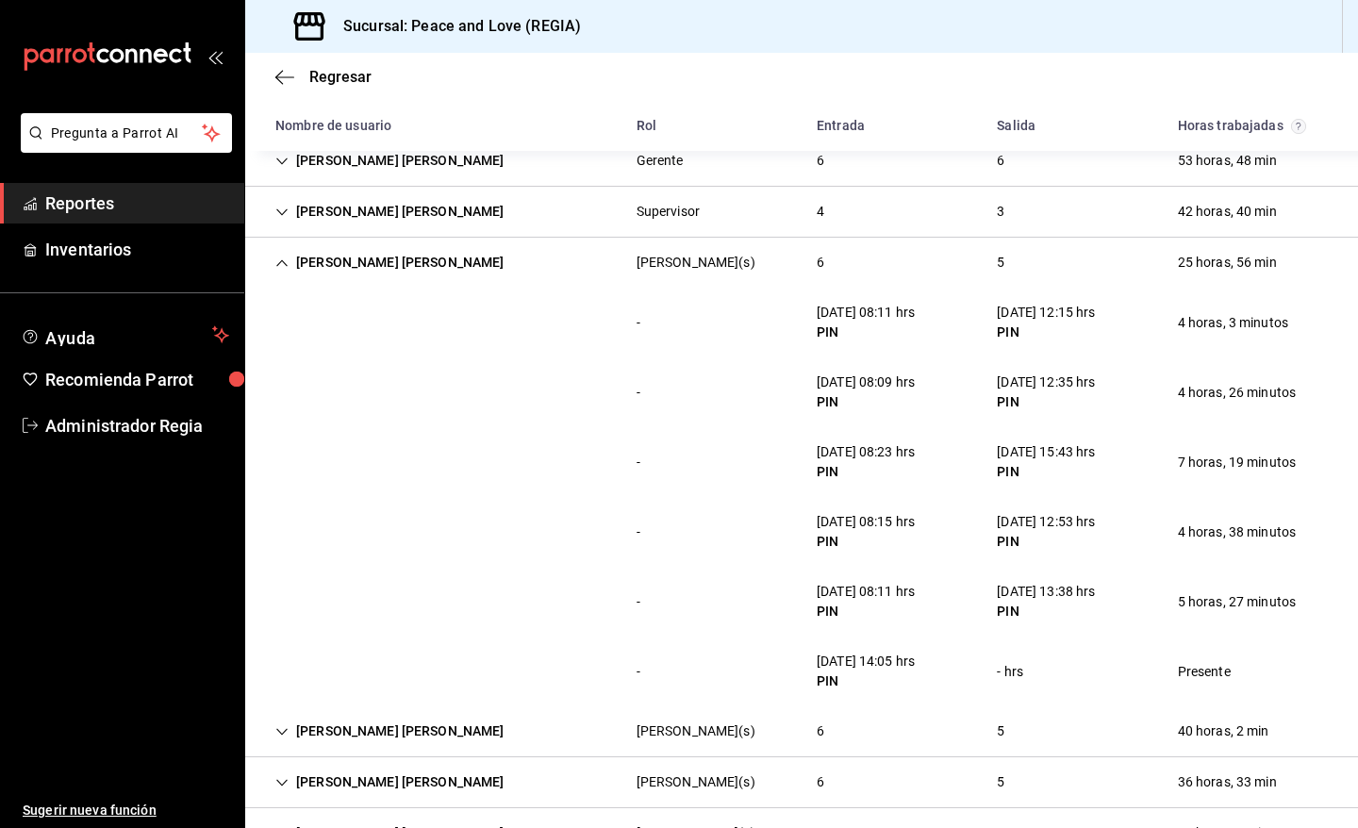
scroll to position [219, 0]
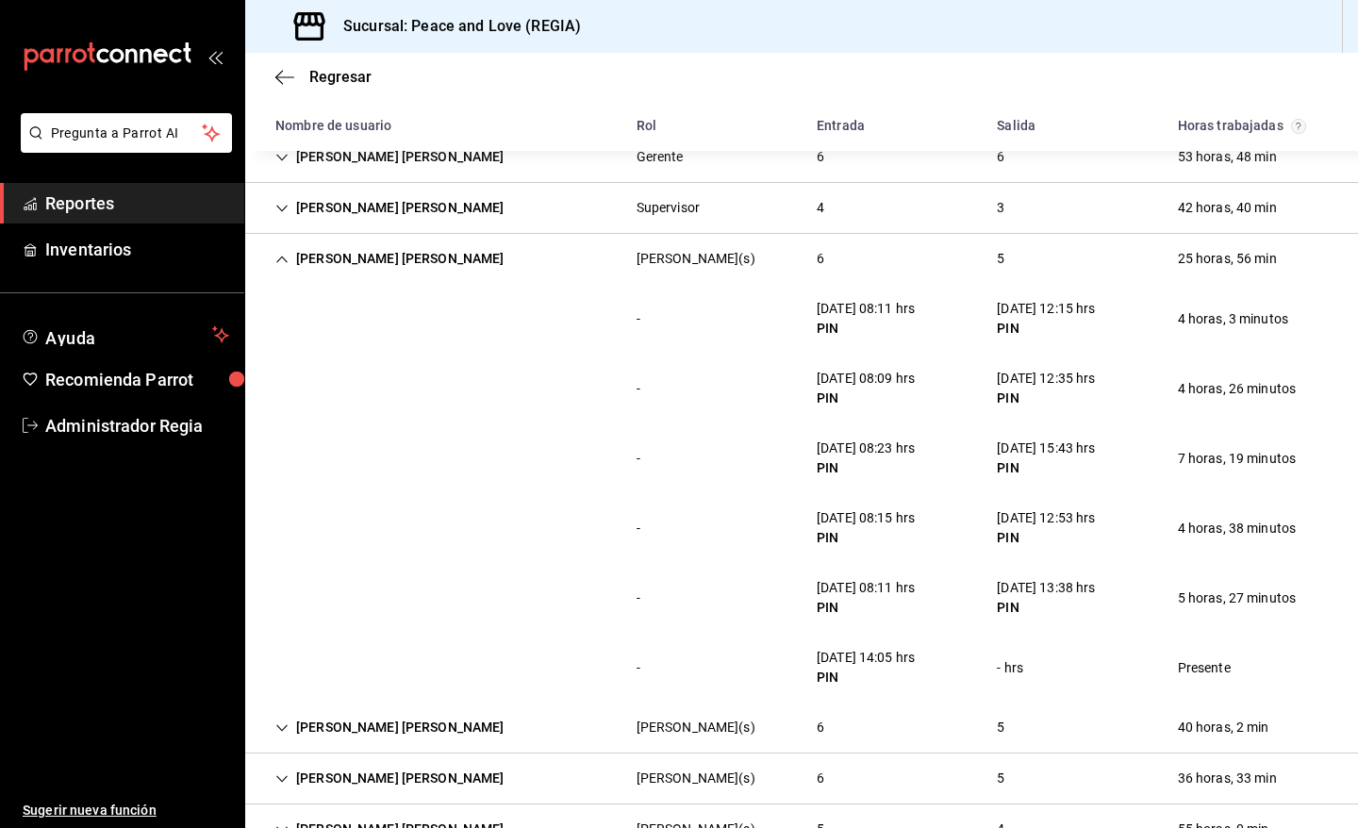
click at [435, 259] on div "Maria Paola Dolores Vázquez" at bounding box center [389, 258] width 259 height 35
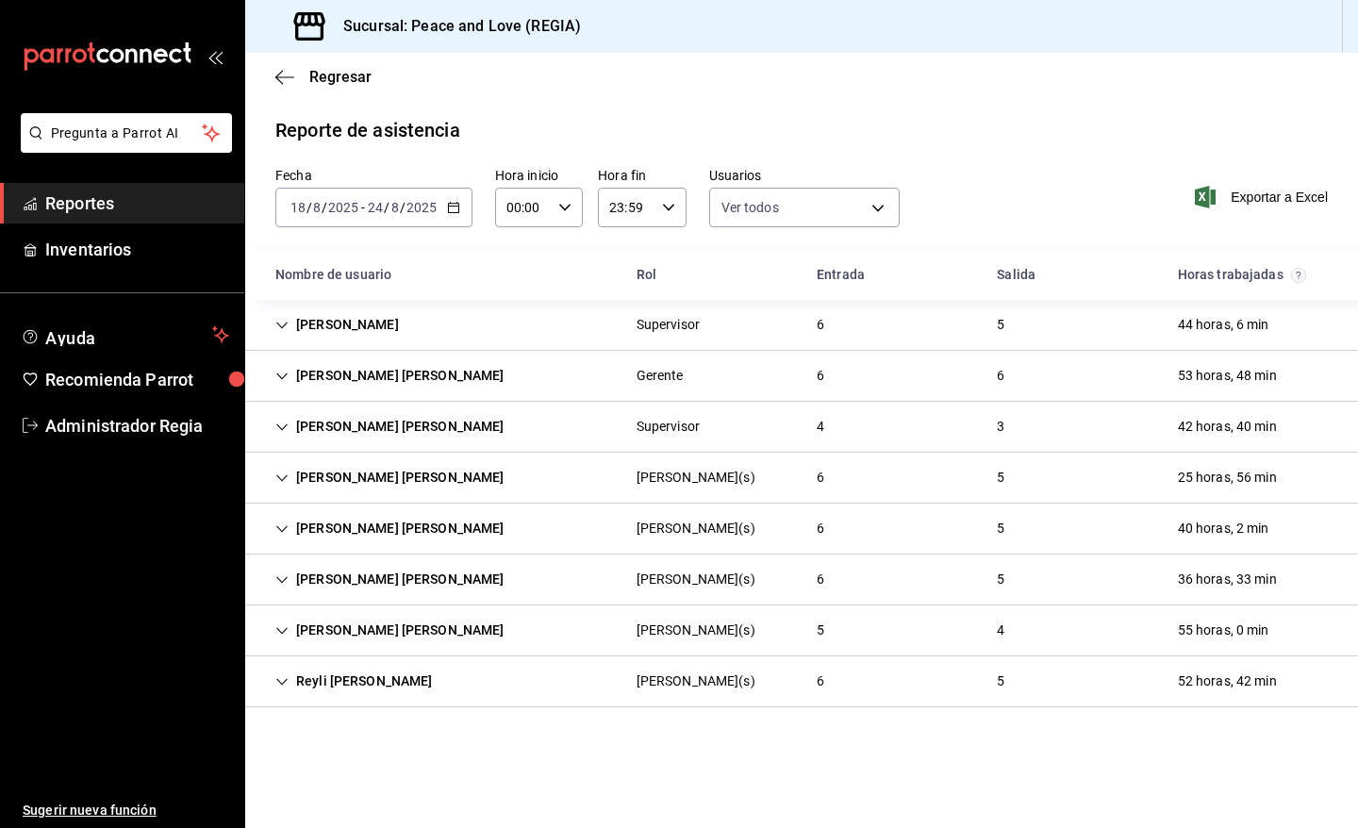
scroll to position [0, 0]
click at [708, 571] on div "Alexis Salomón Gómez Robles Cajero(s) 6 5 36 horas, 33 min" at bounding box center [801, 580] width 1113 height 51
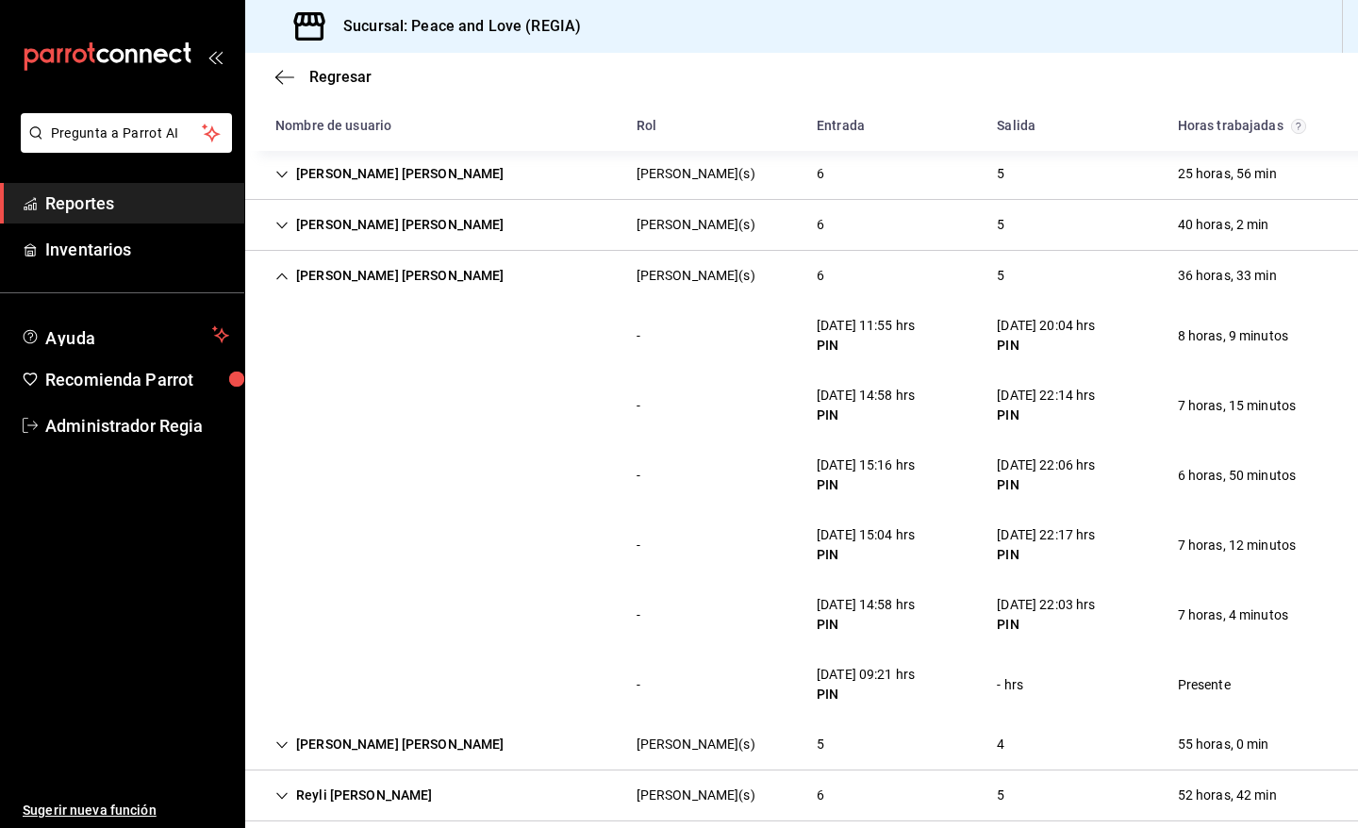
scroll to position [327, 0]
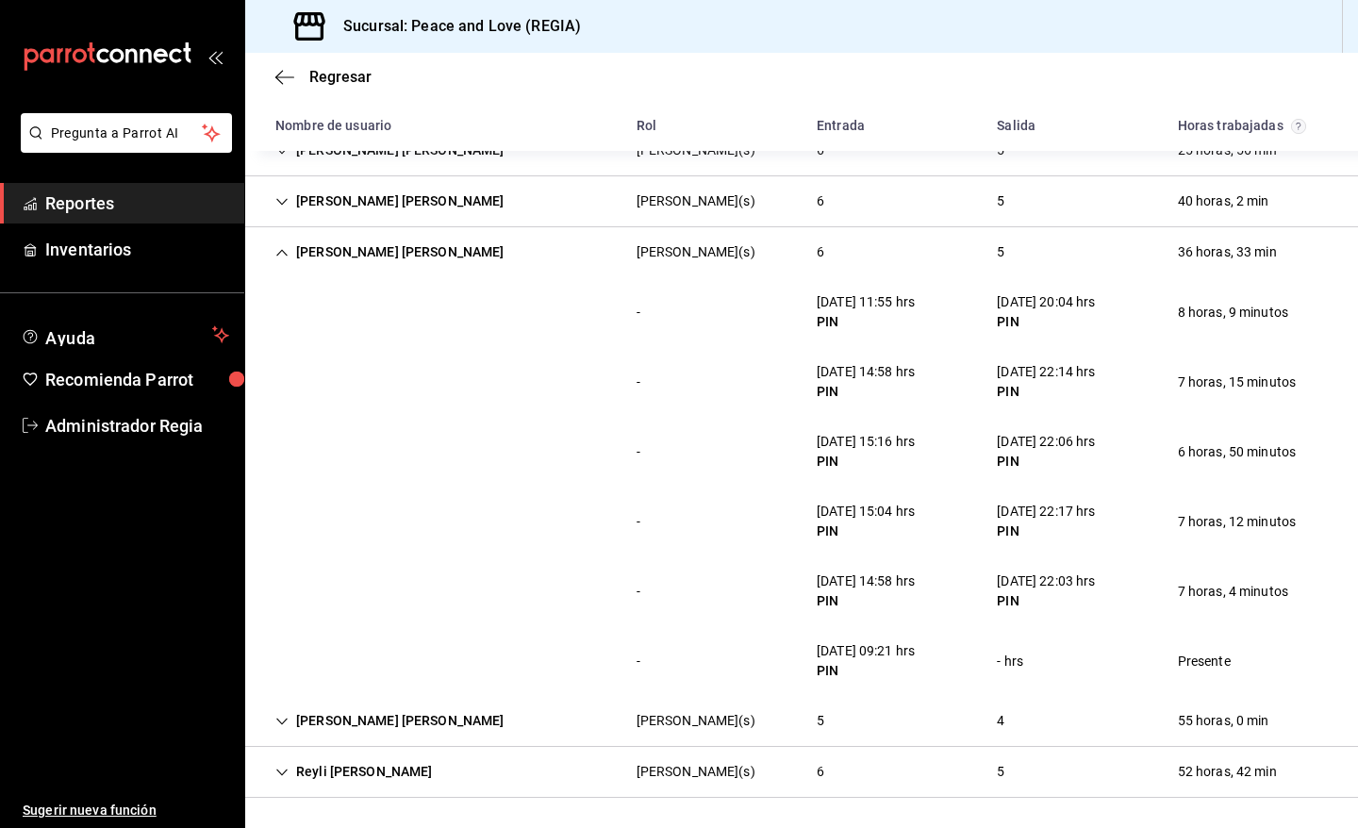
click at [324, 259] on div "Alexis Salomón Gómez Robles" at bounding box center [389, 252] width 259 height 35
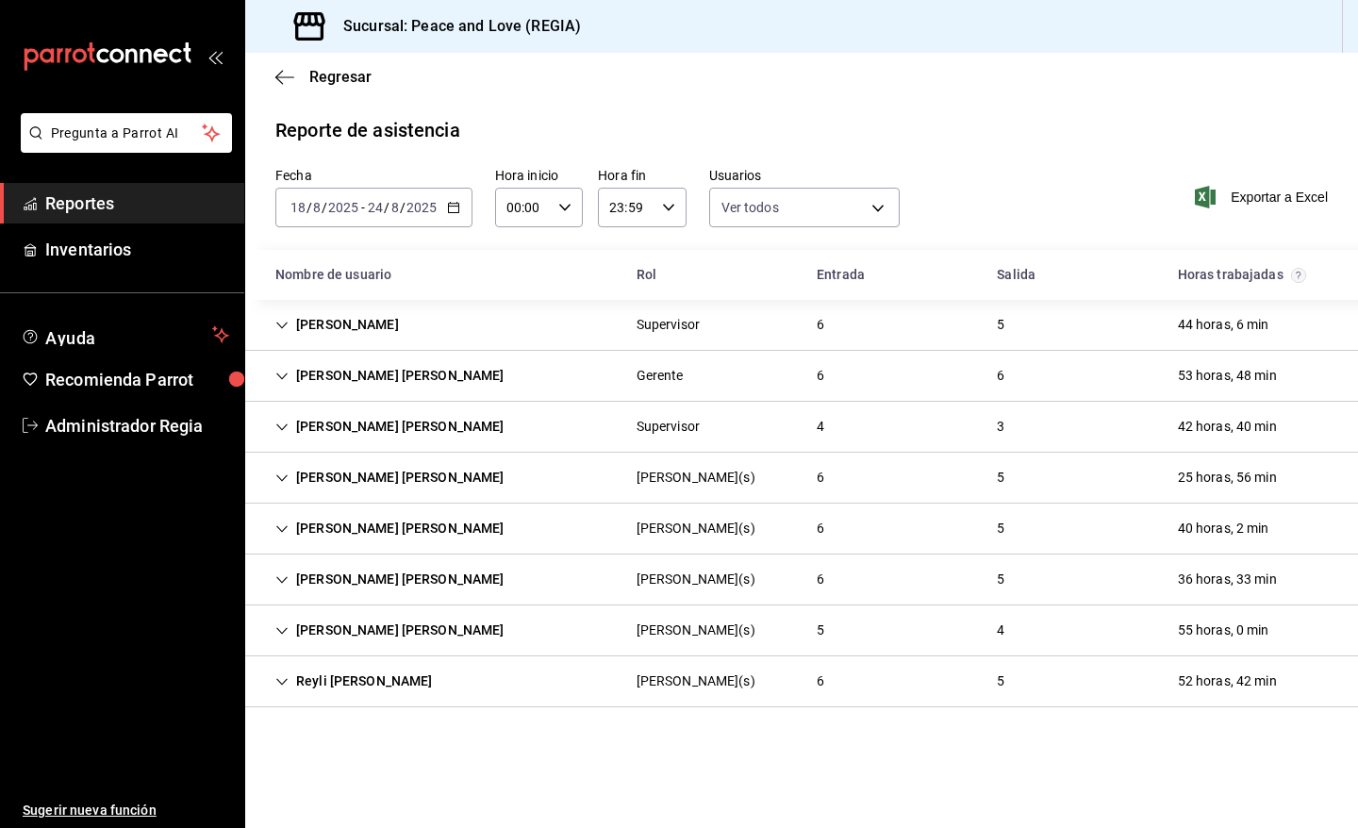
scroll to position [0, 0]
click at [484, 536] on div "Naomi Rosalba Sandoval Hernandez" at bounding box center [389, 528] width 259 height 35
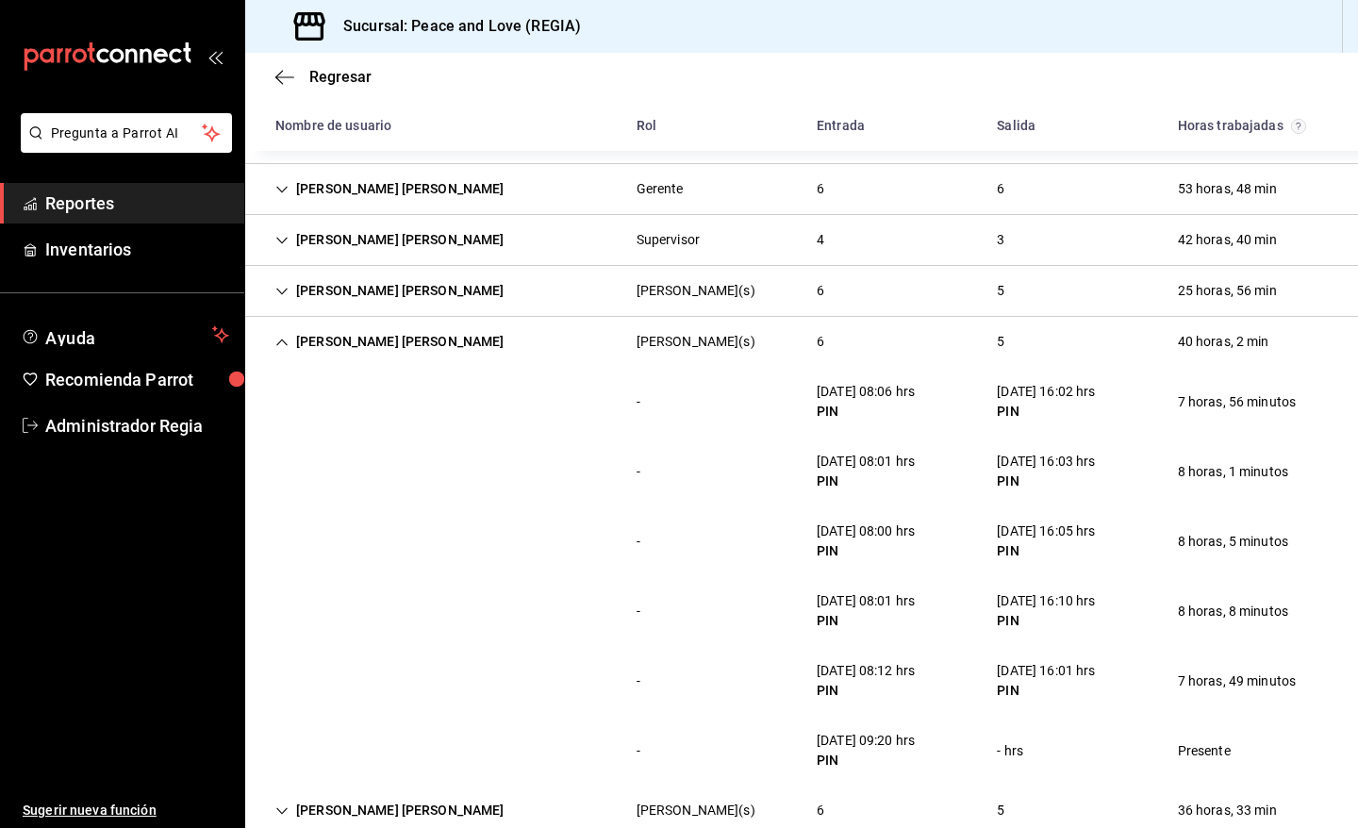
scroll to position [184, 0]
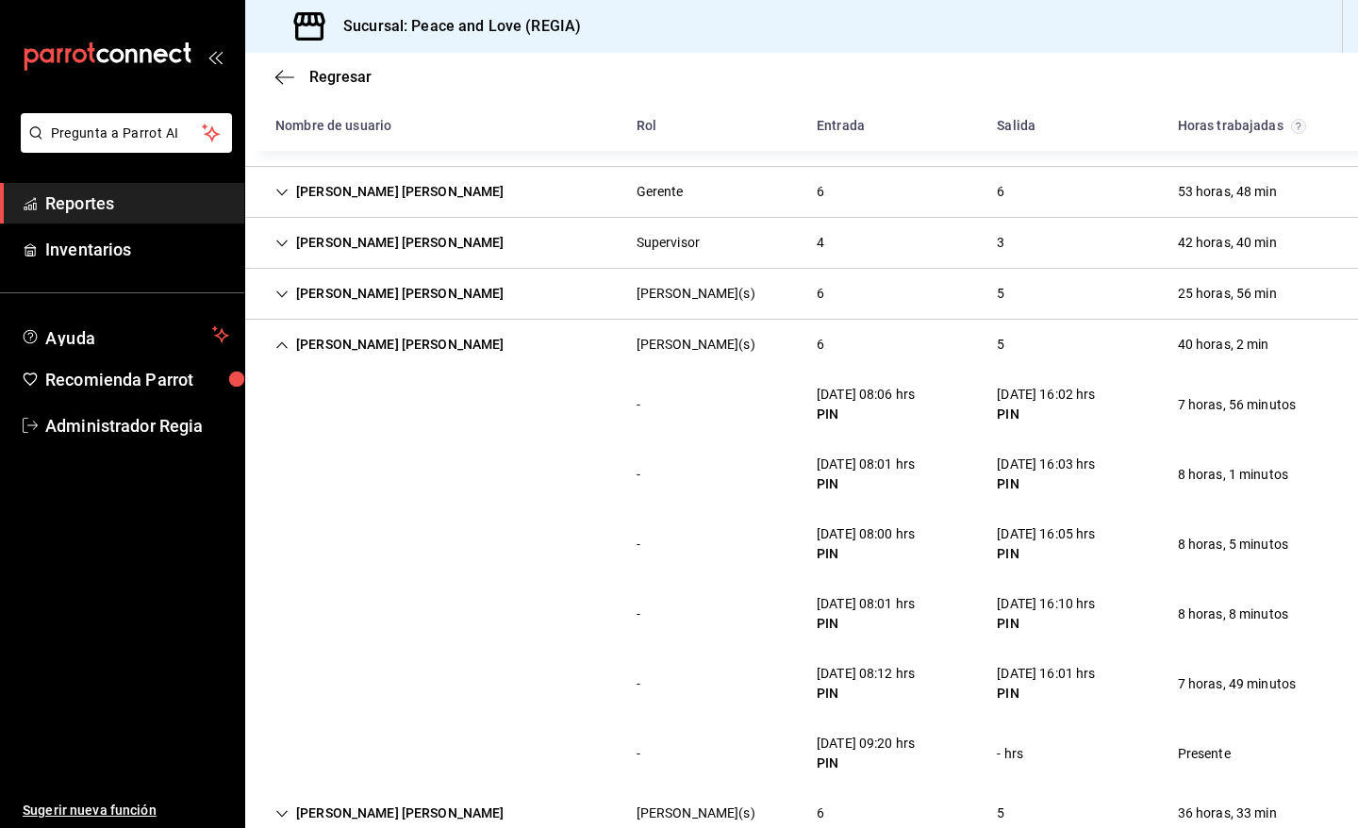
click at [478, 349] on div "Naomi Rosalba Sandoval Hernandez" at bounding box center [389, 344] width 259 height 35
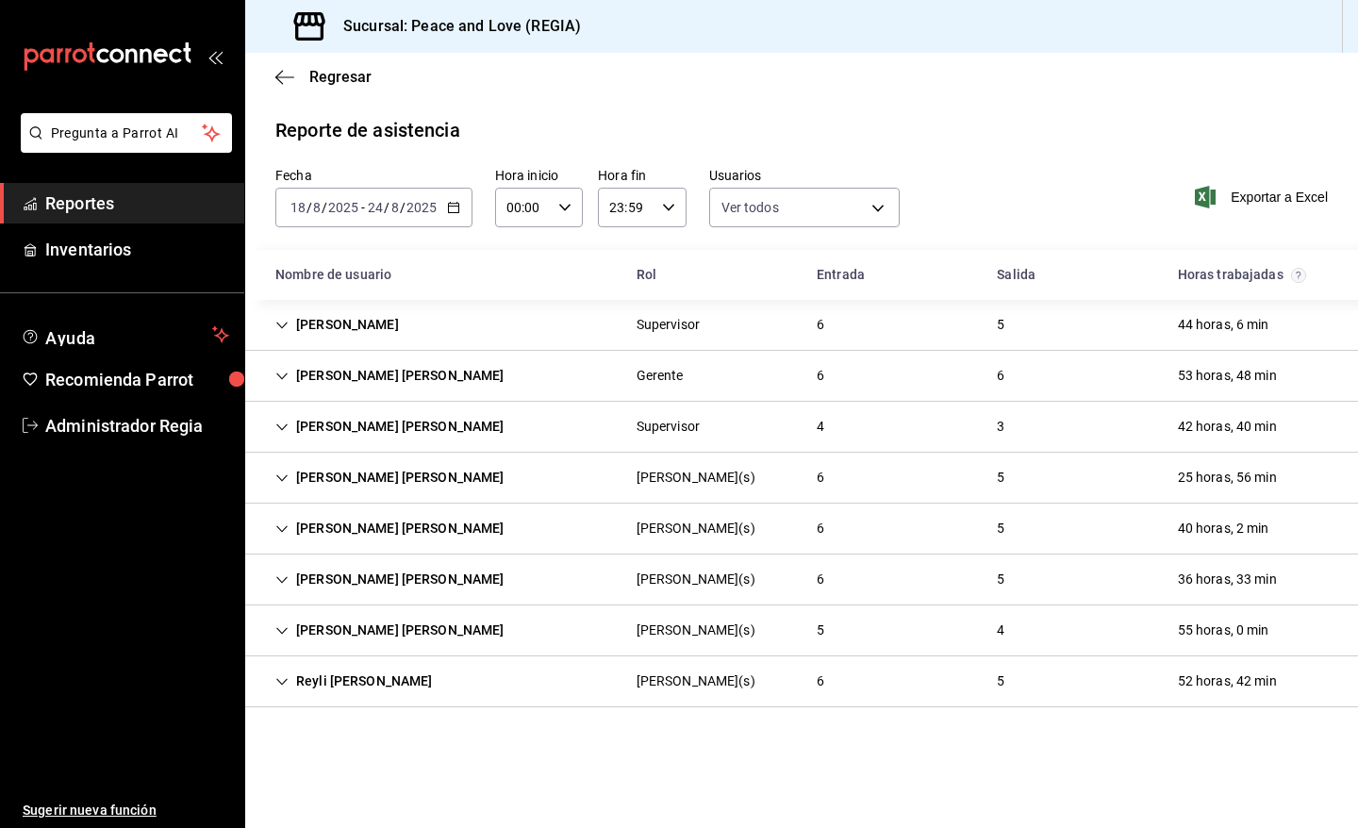
scroll to position [0, 0]
